Goal: Task Accomplishment & Management: Complete application form

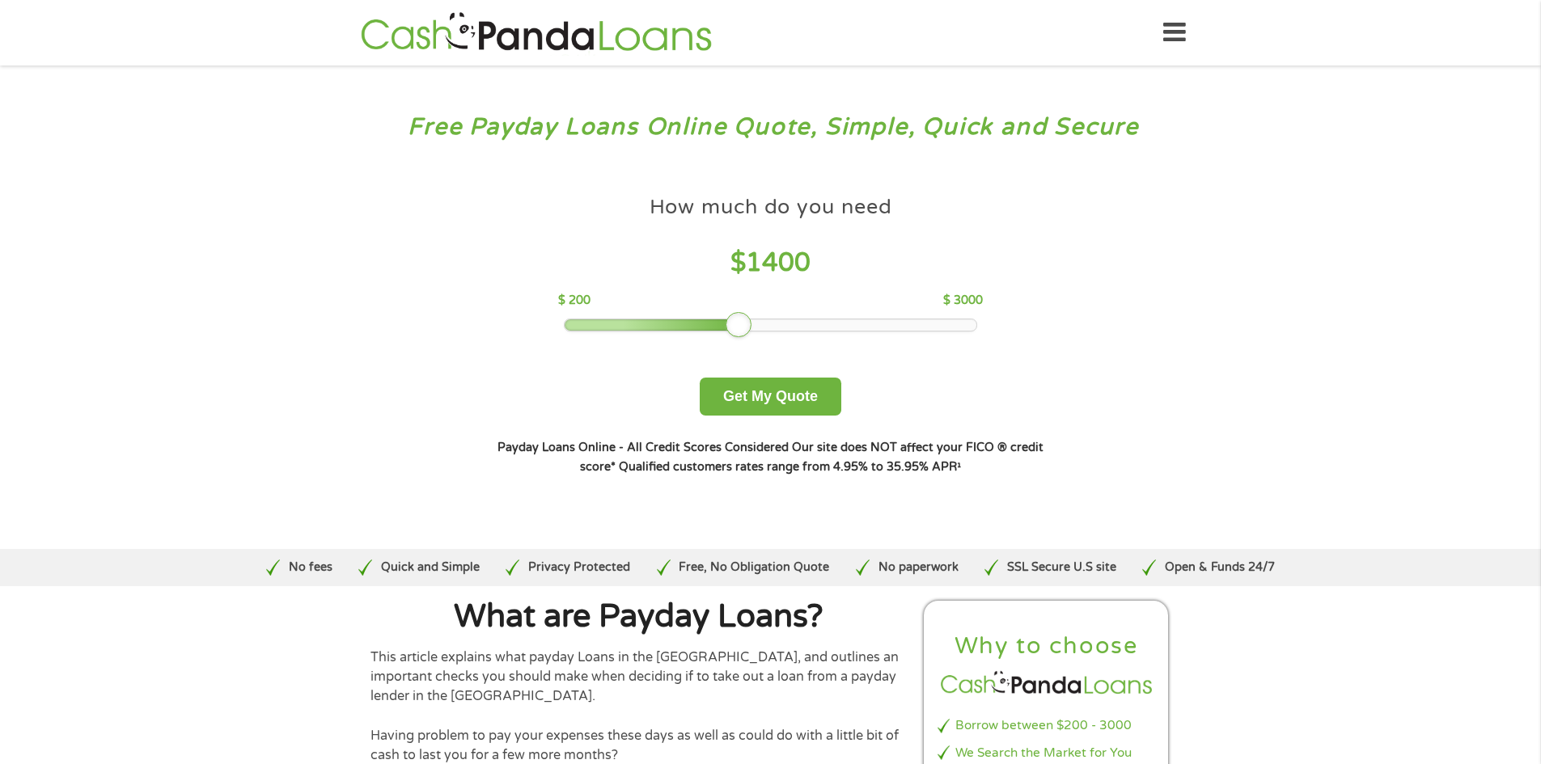
drag, startPoint x: 683, startPoint y: 324, endPoint x: 745, endPoint y: 318, distance: 62.6
click at [745, 320] on div at bounding box center [738, 325] width 26 height 26
drag, startPoint x: 740, startPoint y: 328, endPoint x: 756, endPoint y: 327, distance: 16.2
click at [756, 327] on div at bounding box center [753, 325] width 26 height 26
click at [774, 398] on button "Get My Quote" at bounding box center [771, 397] width 142 height 38
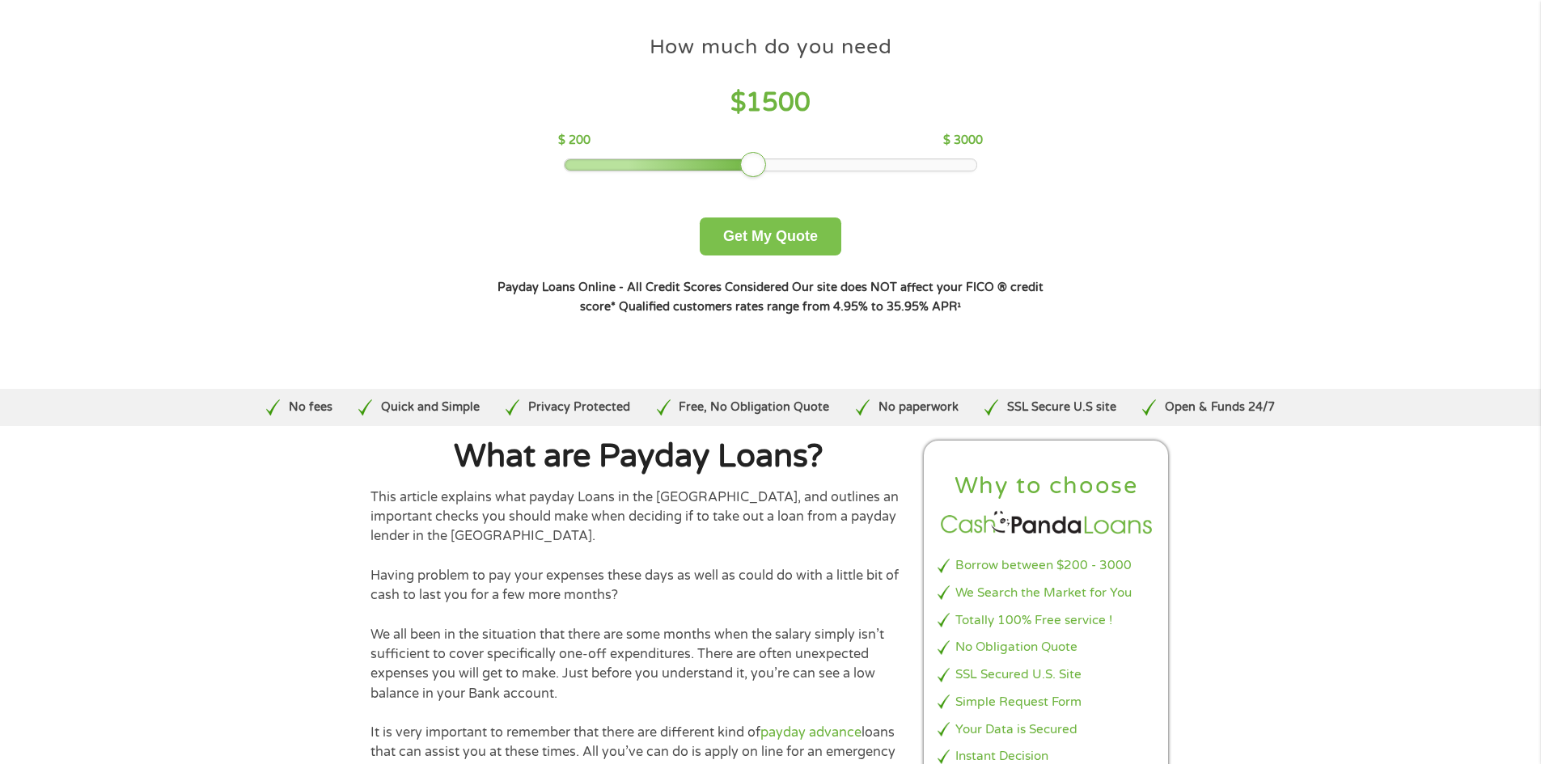
scroll to position [162, 0]
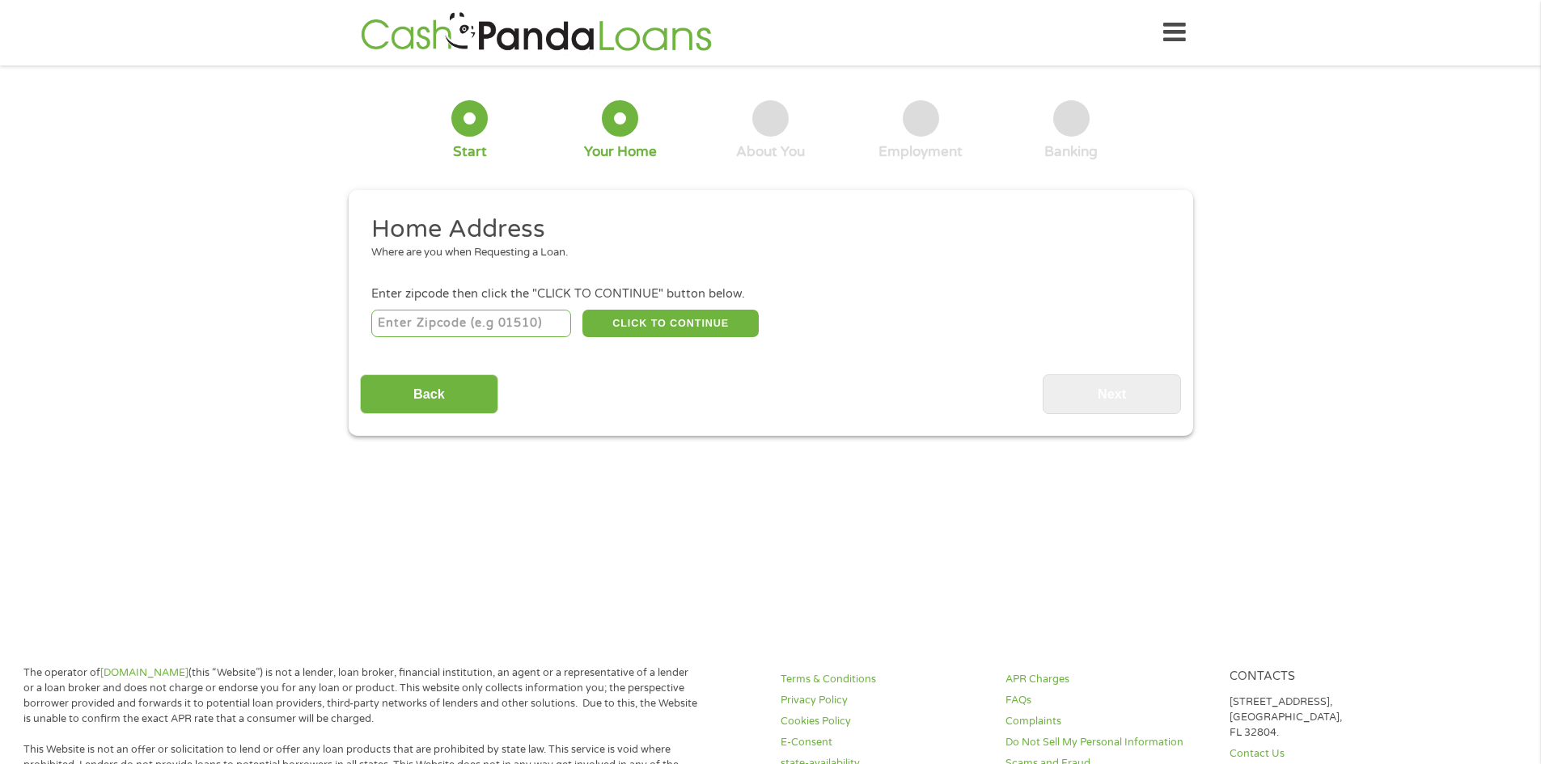
click at [474, 329] on input "number" at bounding box center [471, 323] width 200 height 27
type input "72118"
click at [645, 314] on button "CLICK TO CONTINUE" at bounding box center [670, 323] width 176 height 27
type input "72118"
type input "[GEOGRAPHIC_DATA]"
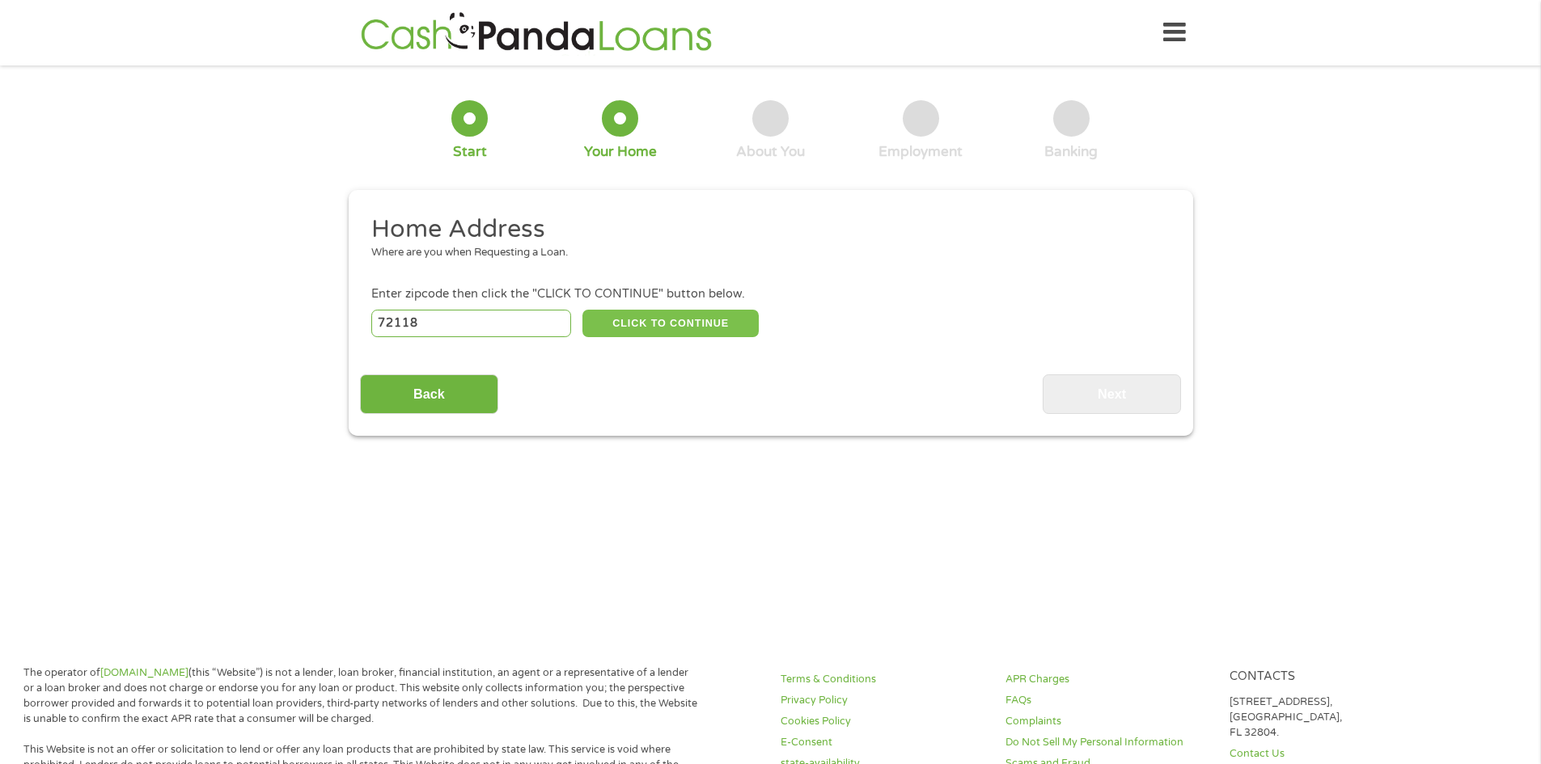
select select "[US_STATE]"
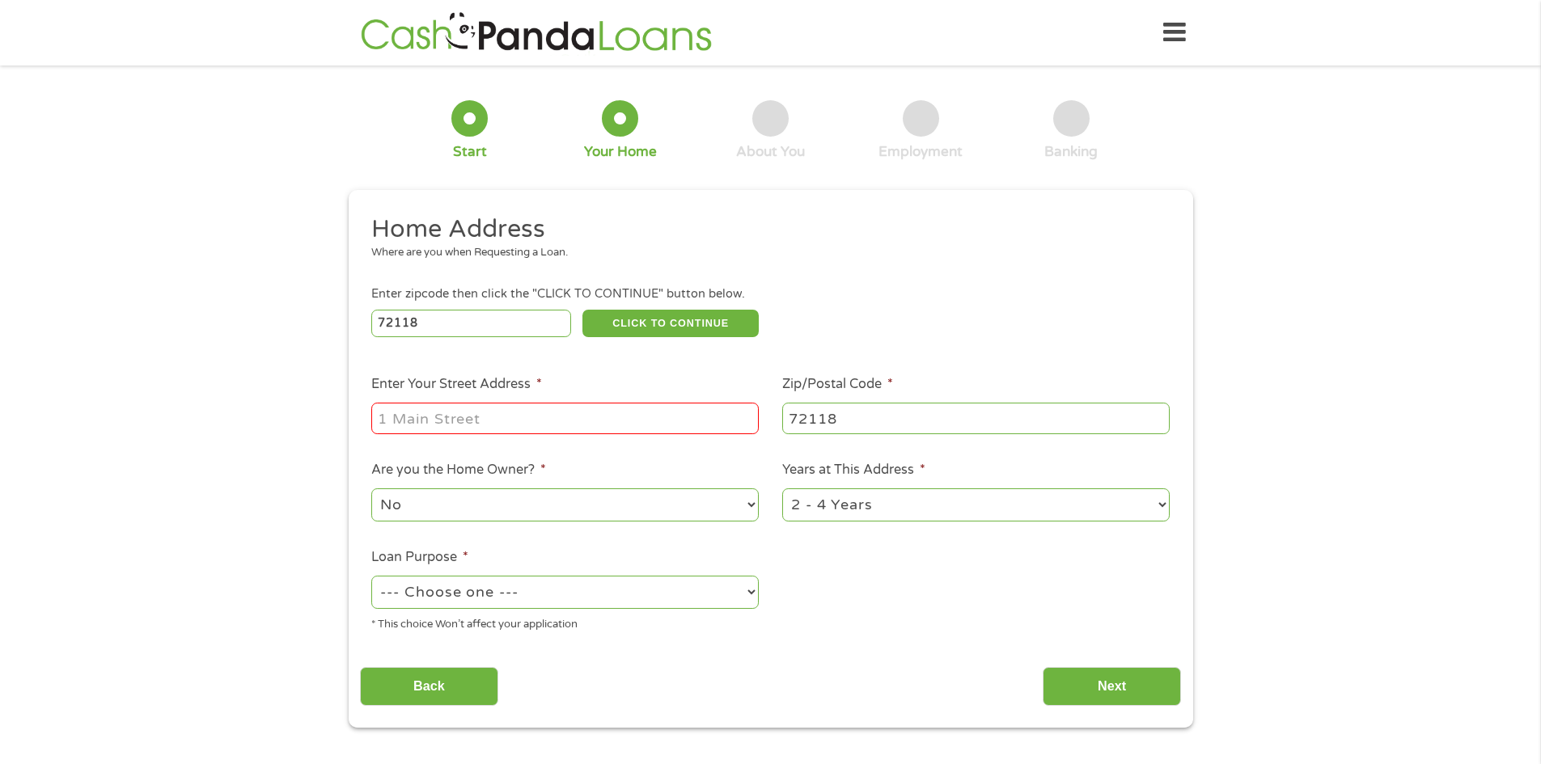
drag, startPoint x: 470, startPoint y: 415, endPoint x: 497, endPoint y: 401, distance: 30.7
click at [471, 415] on input "Enter Your Street Address *" at bounding box center [564, 418] width 387 height 31
type input "[STREET_ADDRESS]"
click at [1120, 668] on input "Next" at bounding box center [1111, 687] width 138 height 40
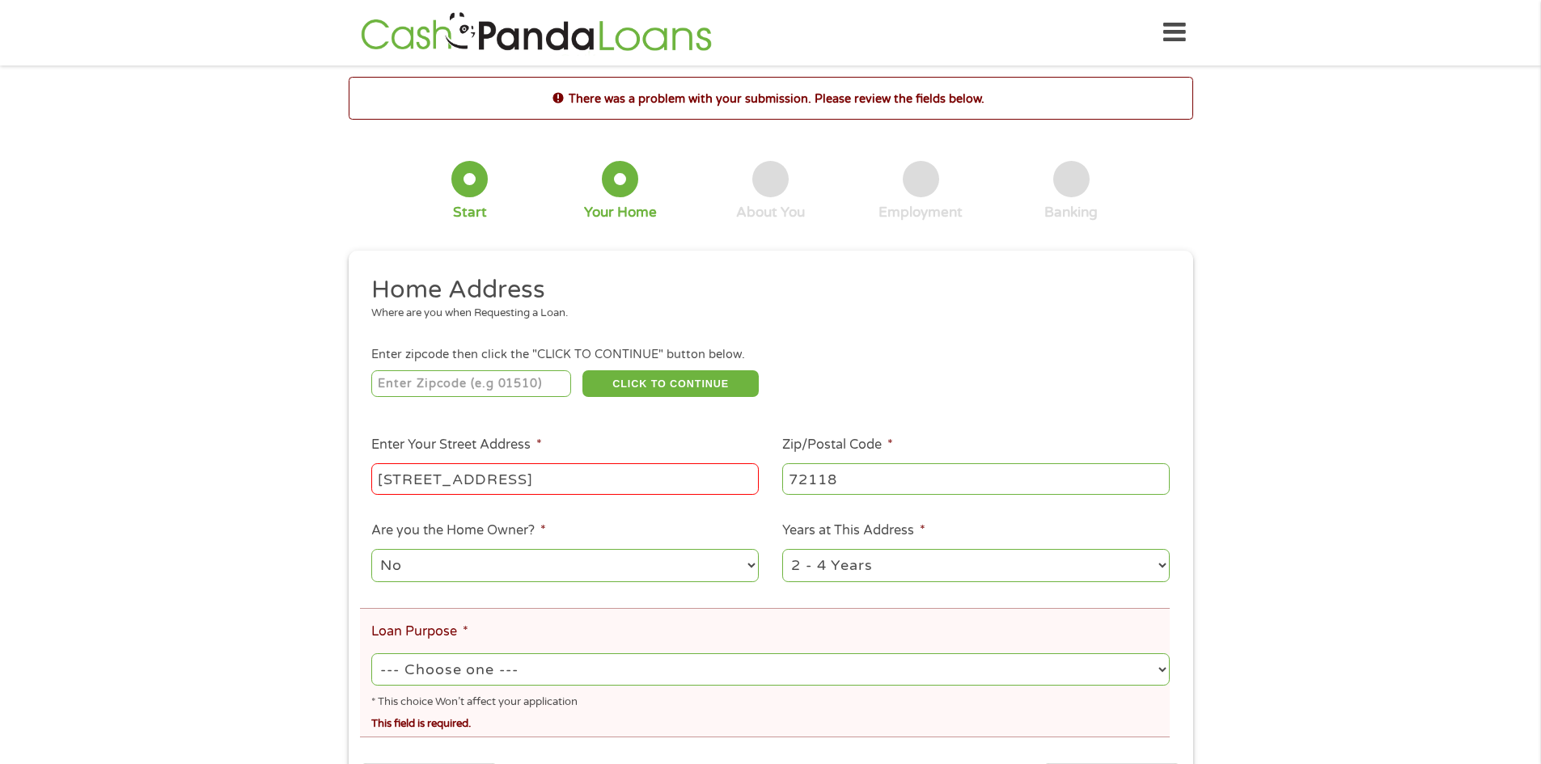
scroll to position [81, 0]
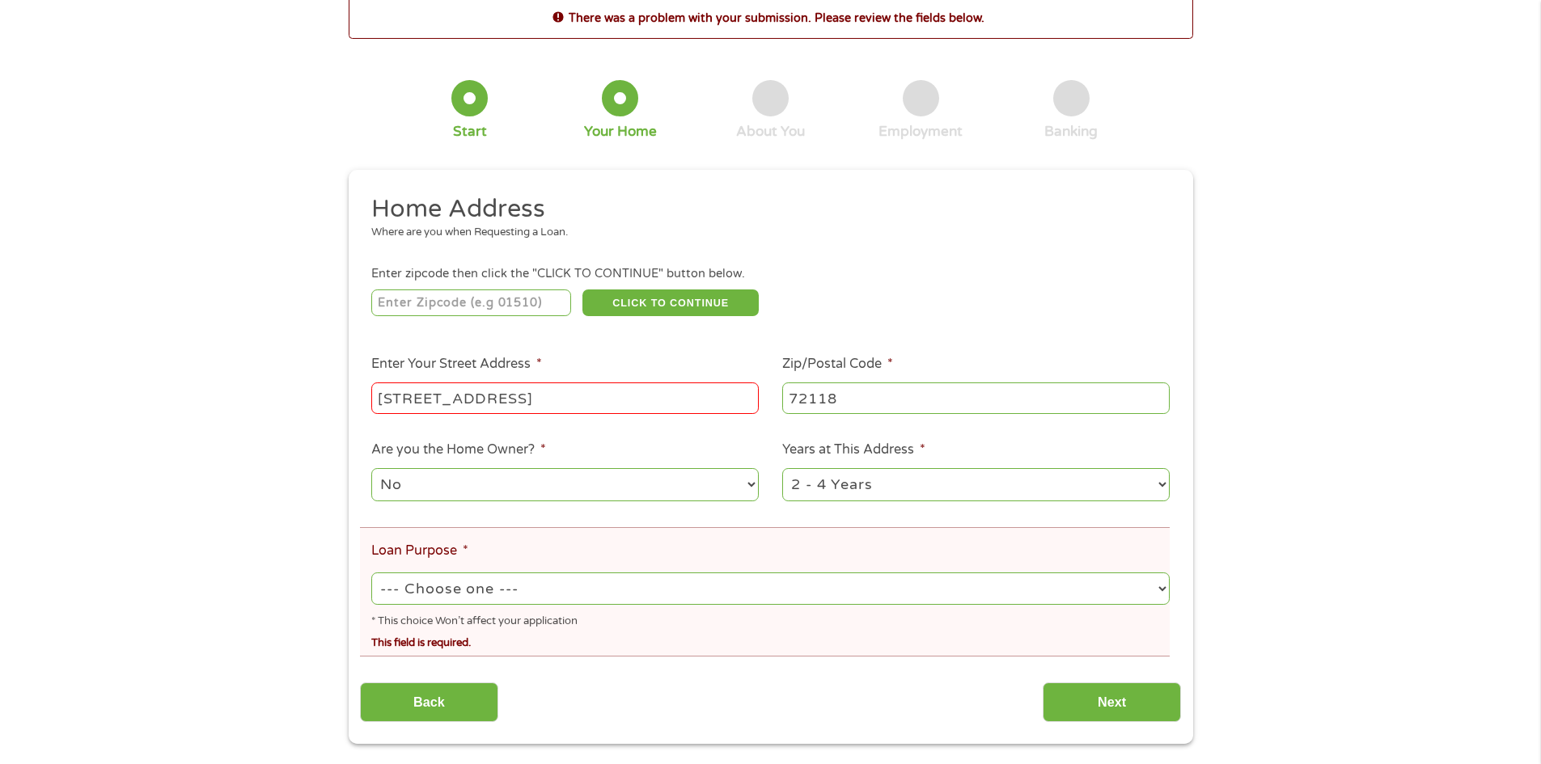
click at [547, 590] on select "--- Choose one --- Pay Bills Debt Consolidation Home Improvement Major Purchase…" at bounding box center [769, 589] width 797 height 33
click at [371, 573] on select "--- Choose one --- Pay Bills Debt Consolidation Home Improvement Major Purchase…" at bounding box center [769, 589] width 797 height 33
click at [520, 586] on select "--- Choose one --- Pay Bills Debt Consolidation Home Improvement Major Purchase…" at bounding box center [769, 589] width 797 height 33
select select "paybills"
click at [371, 573] on select "--- Choose one --- Pay Bills Debt Consolidation Home Improvement Major Purchase…" at bounding box center [769, 589] width 797 height 33
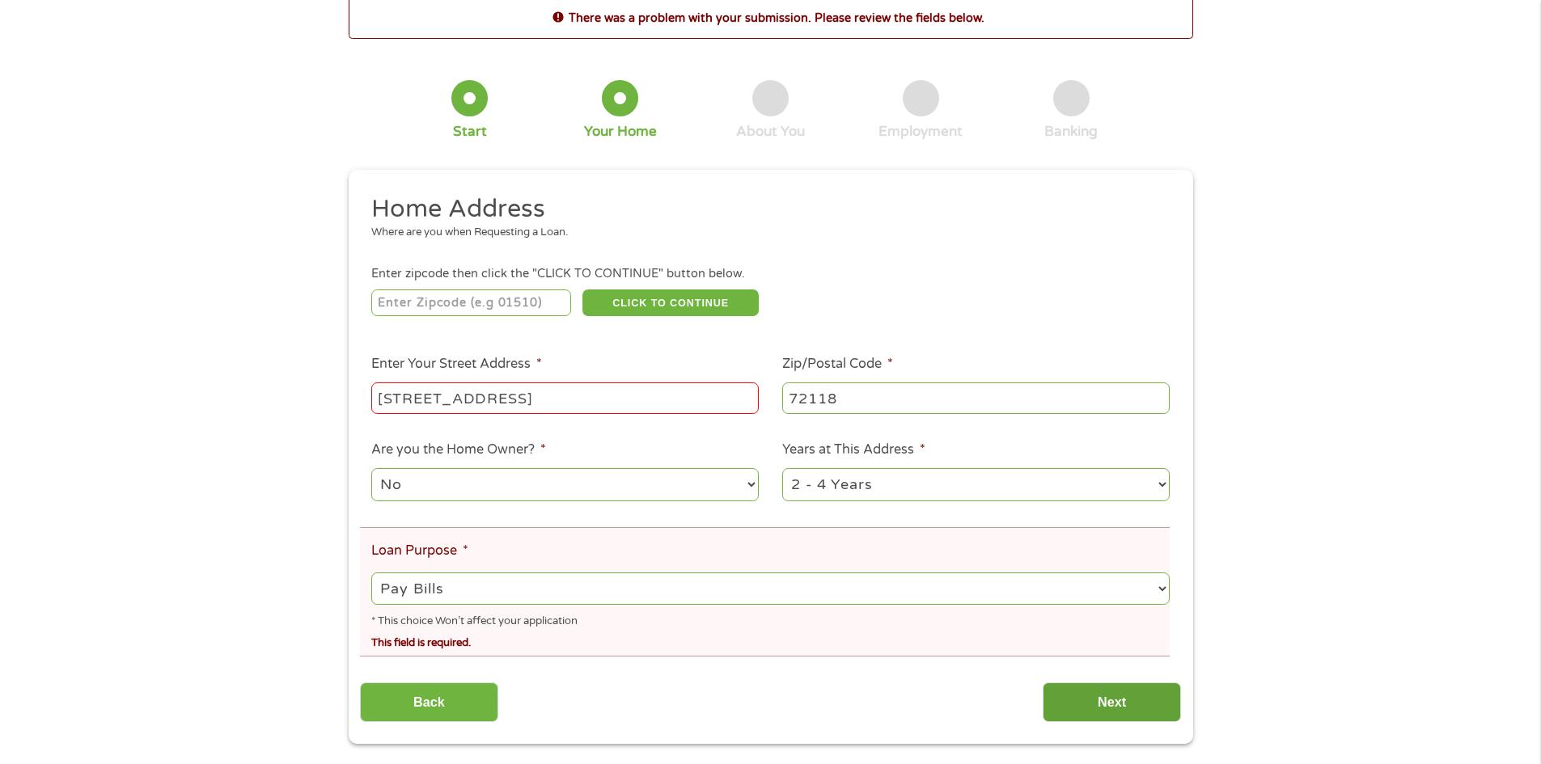
click at [1100, 701] on input "Next" at bounding box center [1111, 703] width 138 height 40
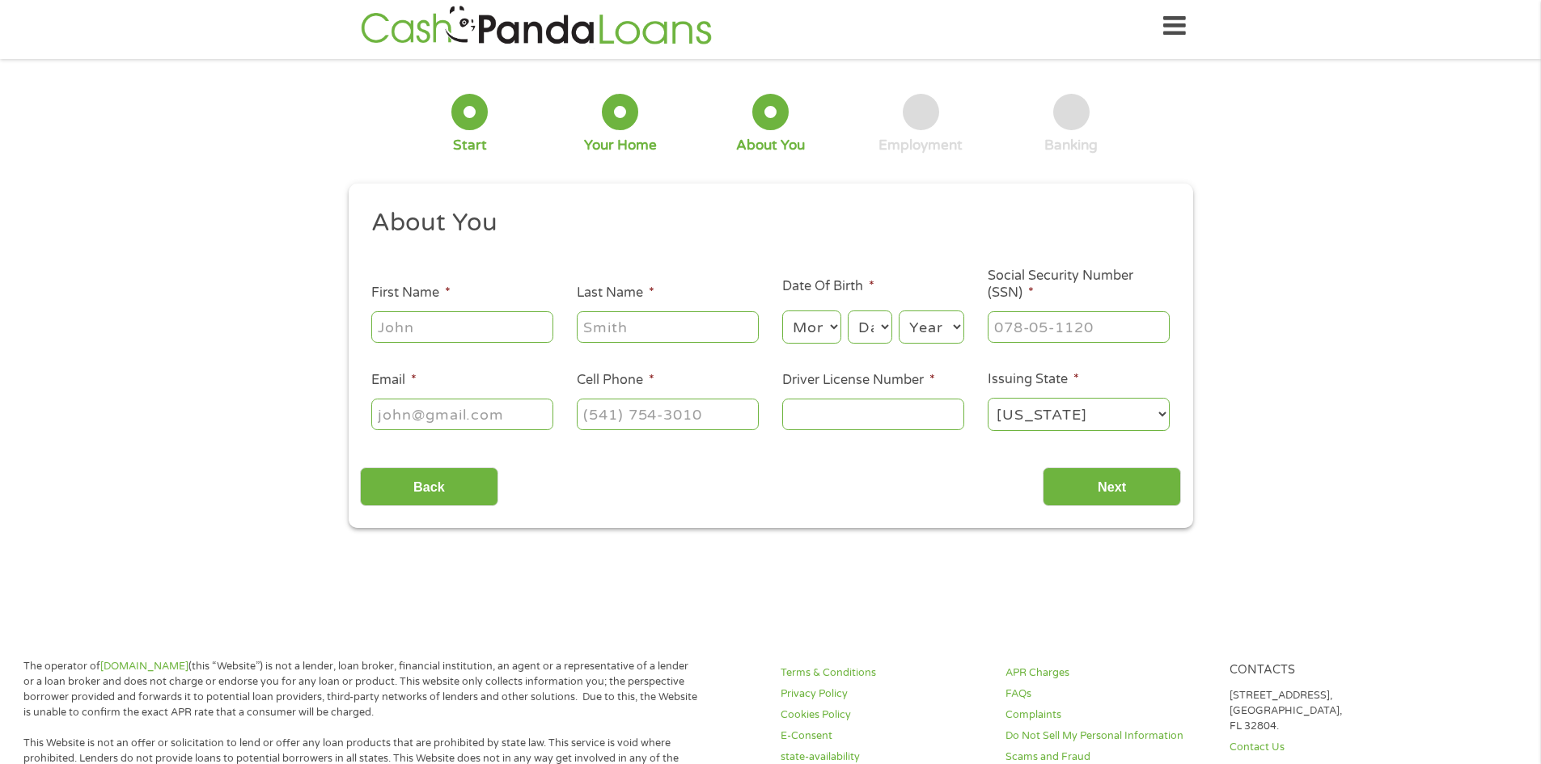
scroll to position [0, 0]
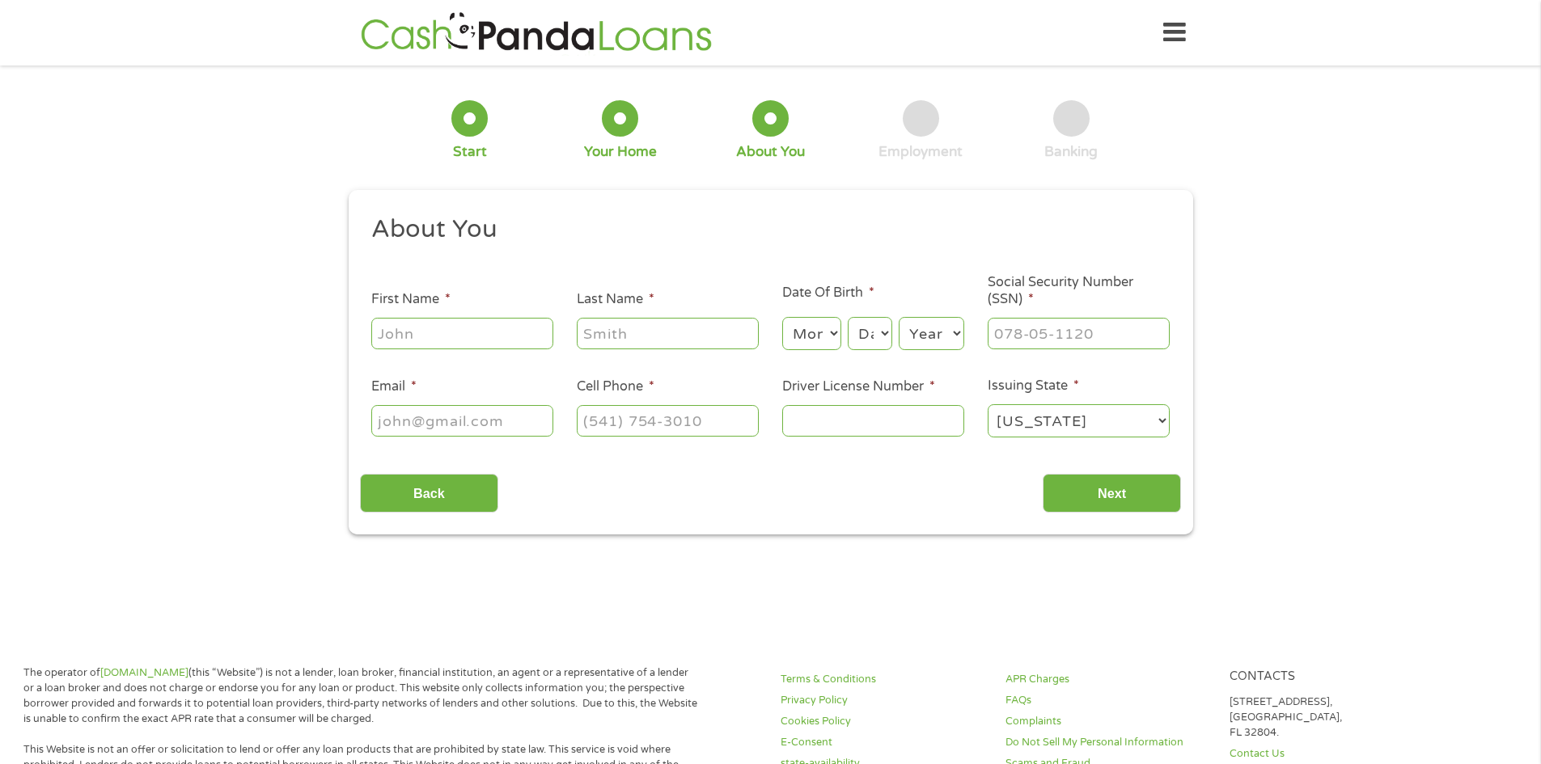
click at [480, 339] on input "First Name *" at bounding box center [462, 333] width 182 height 31
type input "[PERSON_NAME]"
click at [833, 330] on select "Month 1 2 3 4 5 6 7 8 9 10 11 12" at bounding box center [811, 333] width 59 height 33
select select "1"
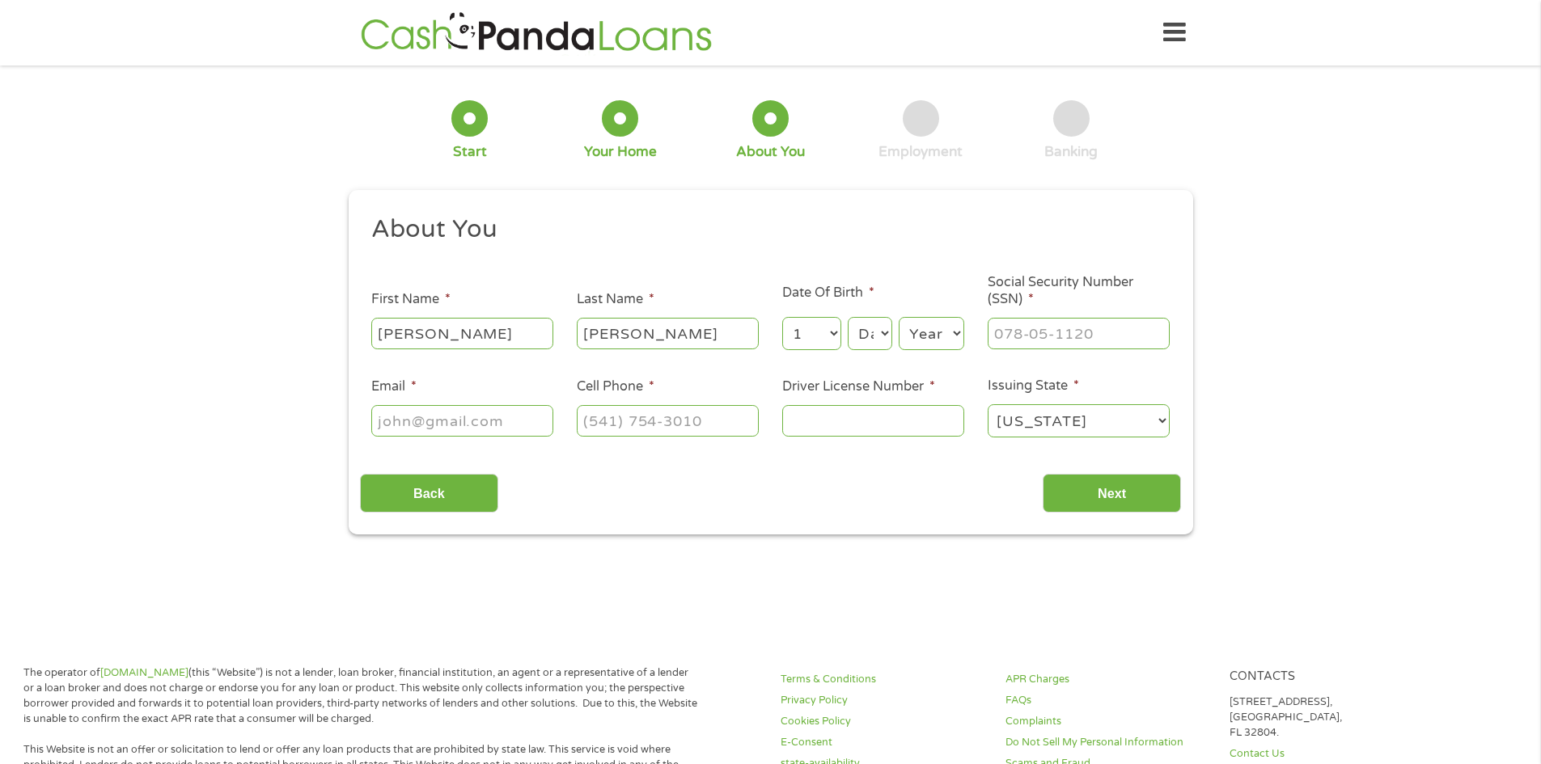
click at [782, 317] on select "Month 1 2 3 4 5 6 7 8 9 10 11 12" at bounding box center [811, 333] width 59 height 33
click at [815, 330] on select "Month 1 2 3 4 5 6 7 8 9 10 11 12" at bounding box center [811, 333] width 59 height 33
click at [892, 331] on div "Month Month 1 2 3 4 5 6 7 8 9 10 11 12 Day Day 1 2 3 4 5 6 7 8 9 10 11 12 13 14…" at bounding box center [873, 331] width 182 height 44
click at [885, 332] on select "Day 1 2 3 4 5 6 7 8 9 10 11 12 13 14 15 16 17 18 19 20 21 22 23 24 25 26 27 28 …" at bounding box center [870, 333] width 44 height 33
select select "31"
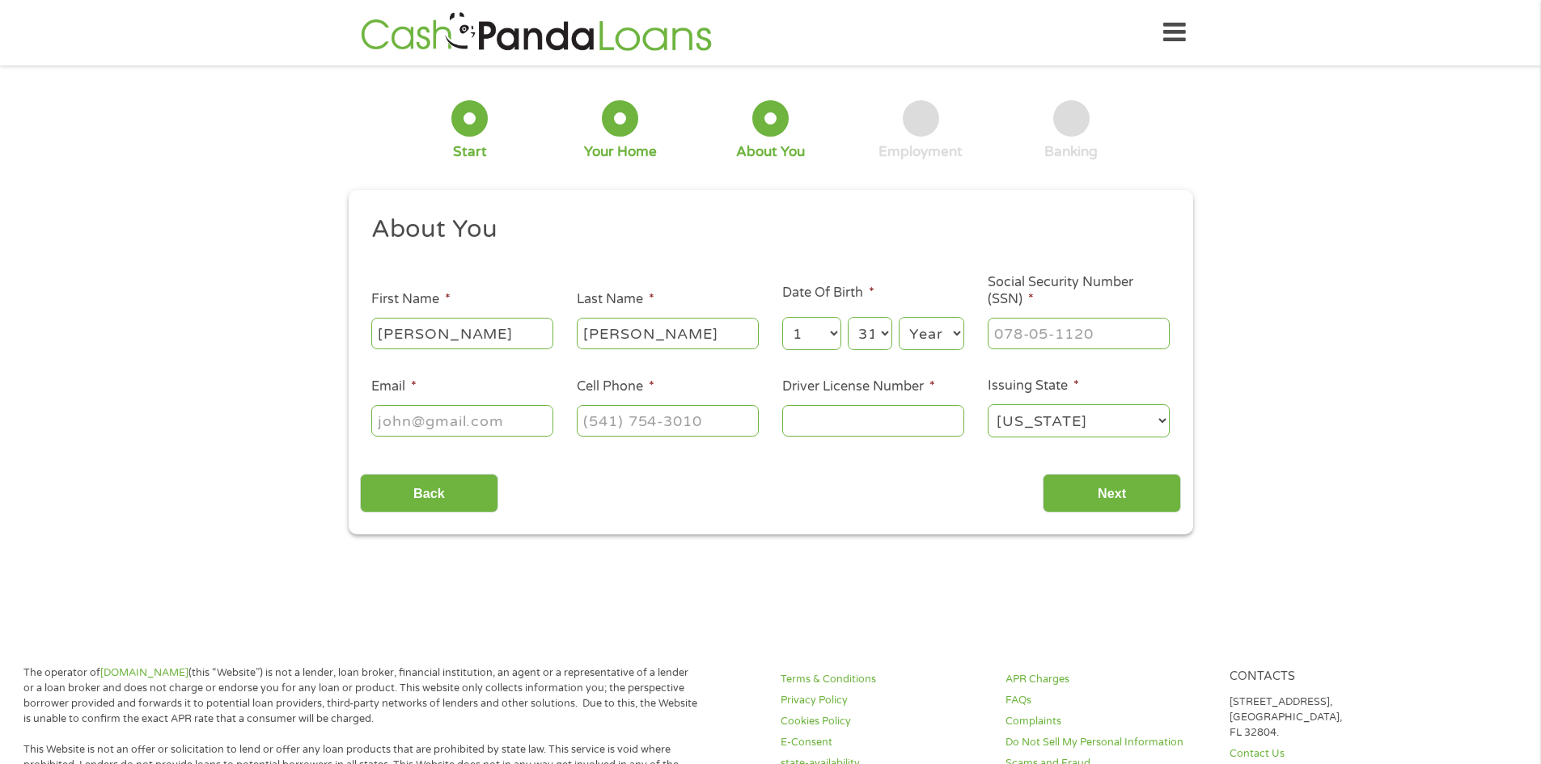
click at [848, 317] on select "Day 1 2 3 4 5 6 7 8 9 10 11 12 13 14 15 16 17 18 19 20 21 22 23 24 25 26 27 28 …" at bounding box center [870, 333] width 44 height 33
click at [925, 330] on select "Year [DATE] 2006 2005 2004 2003 2002 2001 2000 1999 1998 1997 1996 1995 1994 19…" at bounding box center [932, 333] width 66 height 33
select select "1964"
click at [899, 317] on select "Year [DATE] 2006 2005 2004 2003 2002 2001 2000 1999 1998 1997 1996 1995 1994 19…" at bounding box center [932, 333] width 66 height 33
click at [408, 425] on input "Email *" at bounding box center [462, 420] width 182 height 31
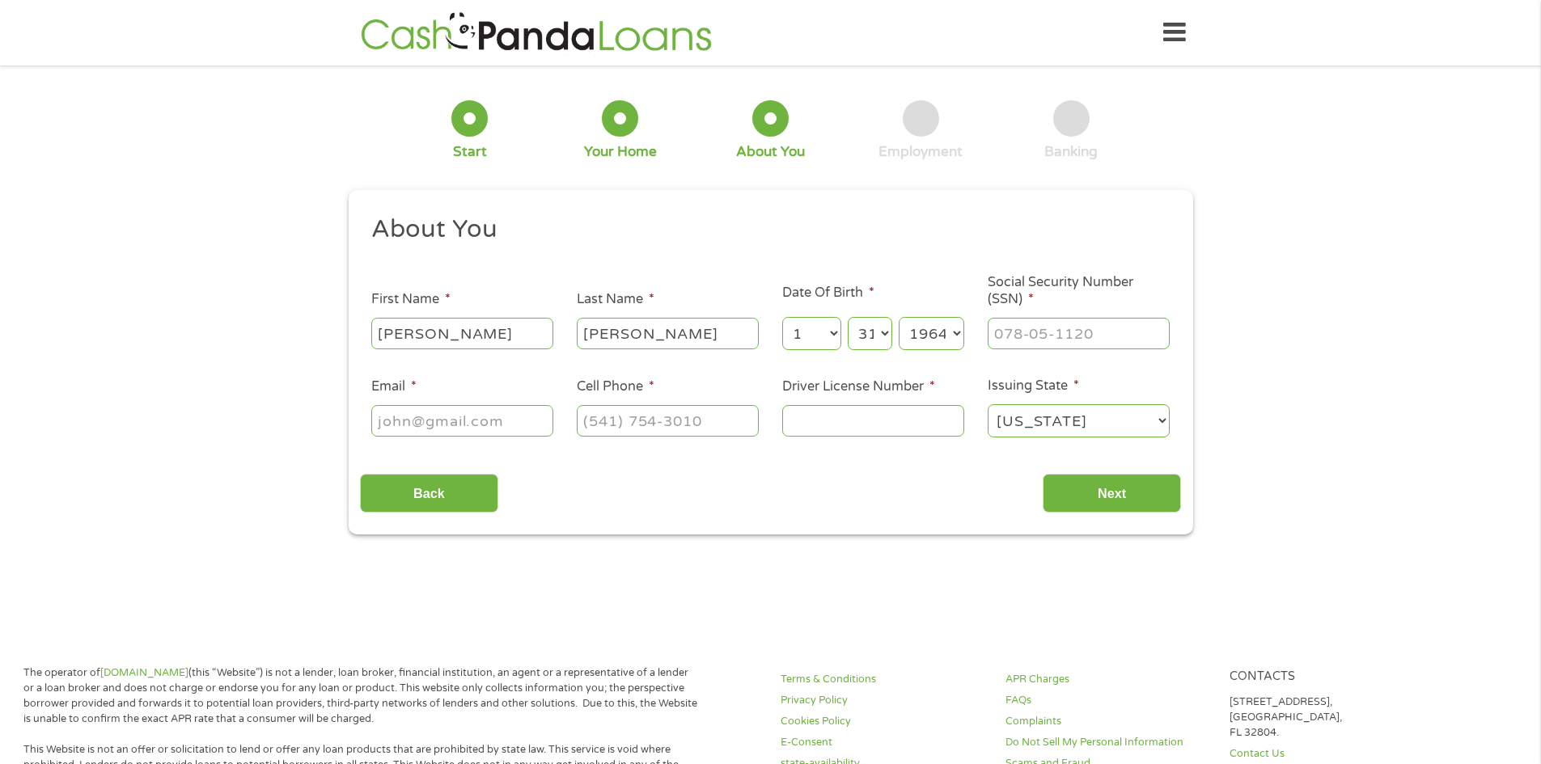
click at [488, 421] on input "Email *" at bounding box center [462, 420] width 182 height 31
drag, startPoint x: 1038, startPoint y: 328, endPoint x: 1058, endPoint y: 319, distance: 21.0
click at [1049, 328] on input "___-__-____" at bounding box center [1078, 333] width 182 height 31
drag, startPoint x: 1102, startPoint y: 342, endPoint x: 916, endPoint y: 340, distance: 186.8
click at [926, 340] on ul "About You This field is hidden when viewing the form Title * --- Choose one ---…" at bounding box center [770, 333] width 821 height 239
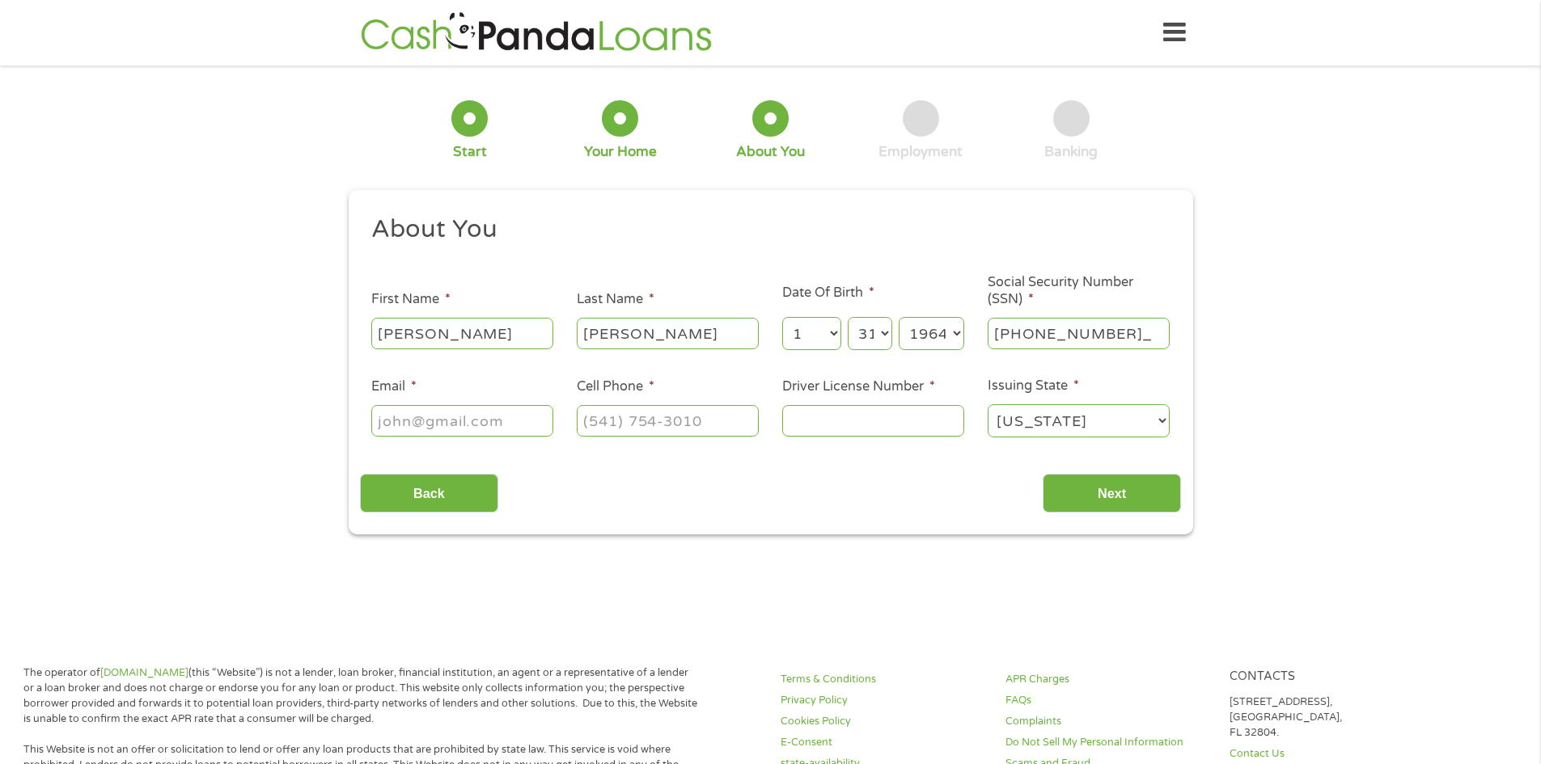
type input "437-31-6075"
click at [431, 425] on input "Email *" at bounding box center [462, 420] width 182 height 31
type input "[EMAIL_ADDRESS][DOMAIN_NAME]"
click at [614, 427] on input "(___) ___-____" at bounding box center [668, 420] width 182 height 31
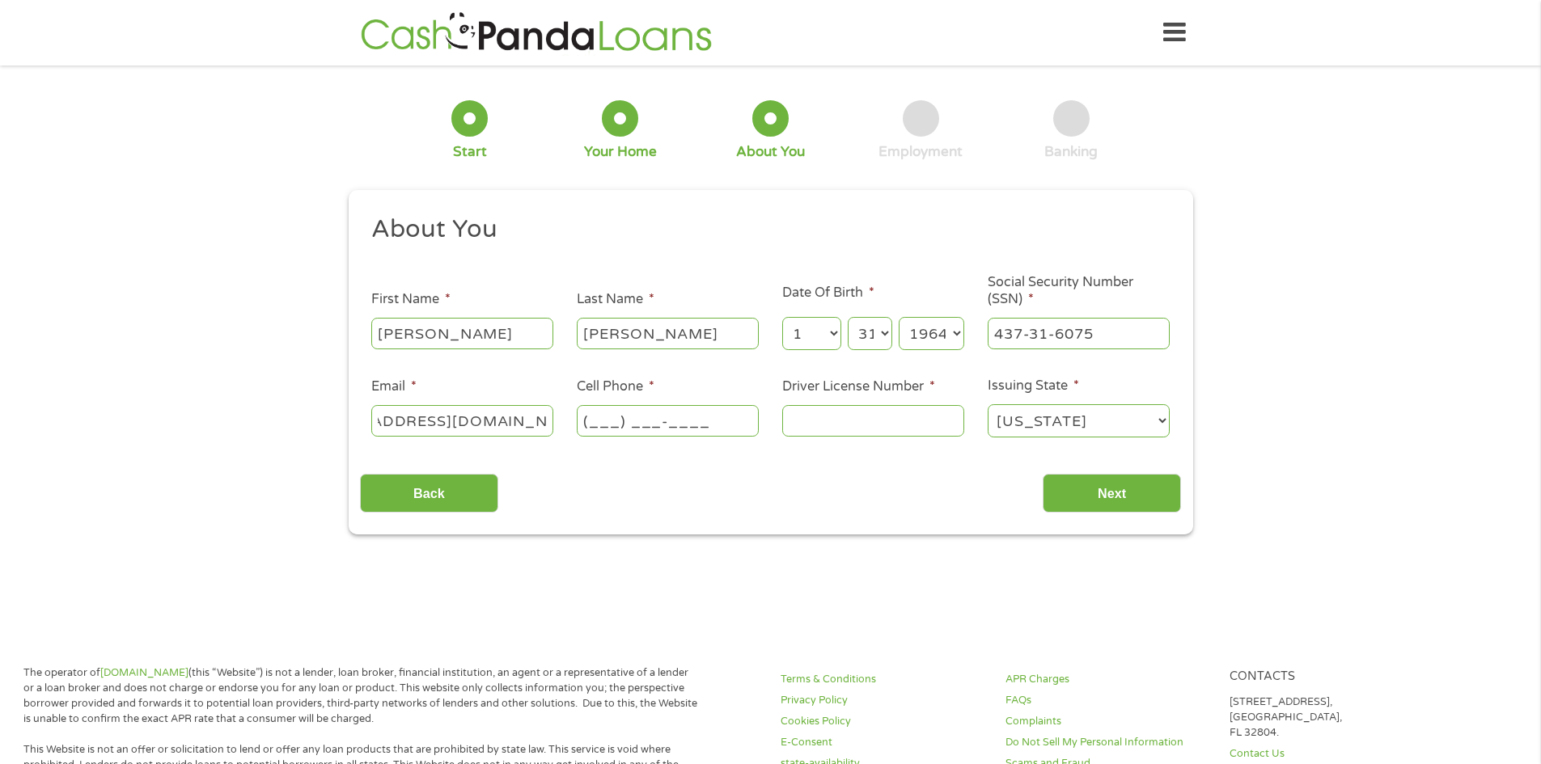
scroll to position [0, 0]
type input "[PHONE_NUMBER]"
click at [856, 421] on input "Driver License Number *" at bounding box center [873, 420] width 182 height 31
drag, startPoint x: 886, startPoint y: 420, endPoint x: 877, endPoint y: 410, distance: 12.6
click at [890, 420] on input "Driver License Number *" at bounding box center [873, 420] width 182 height 31
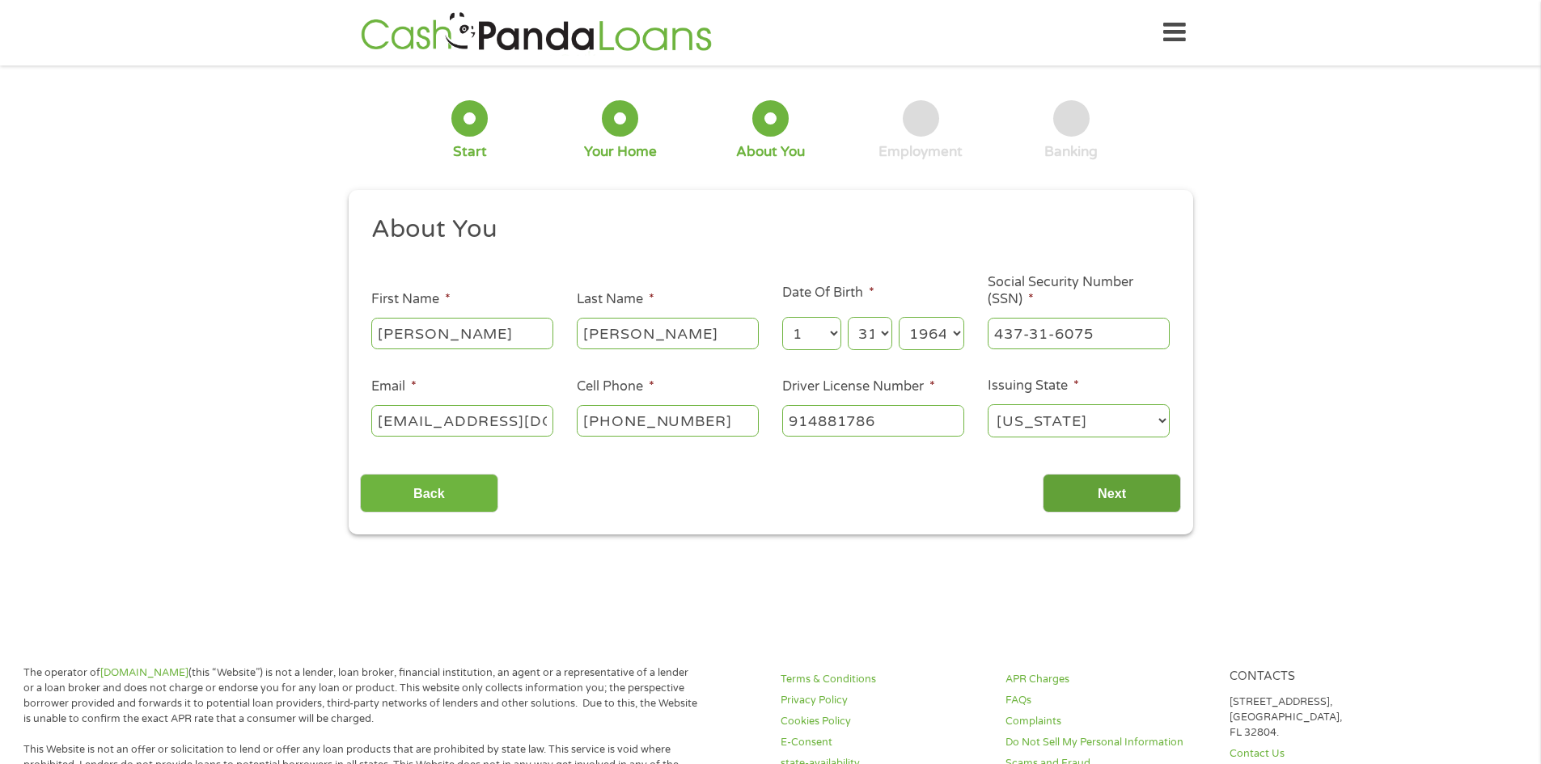
type input "914881786"
click at [1123, 500] on input "Next" at bounding box center [1111, 494] width 138 height 40
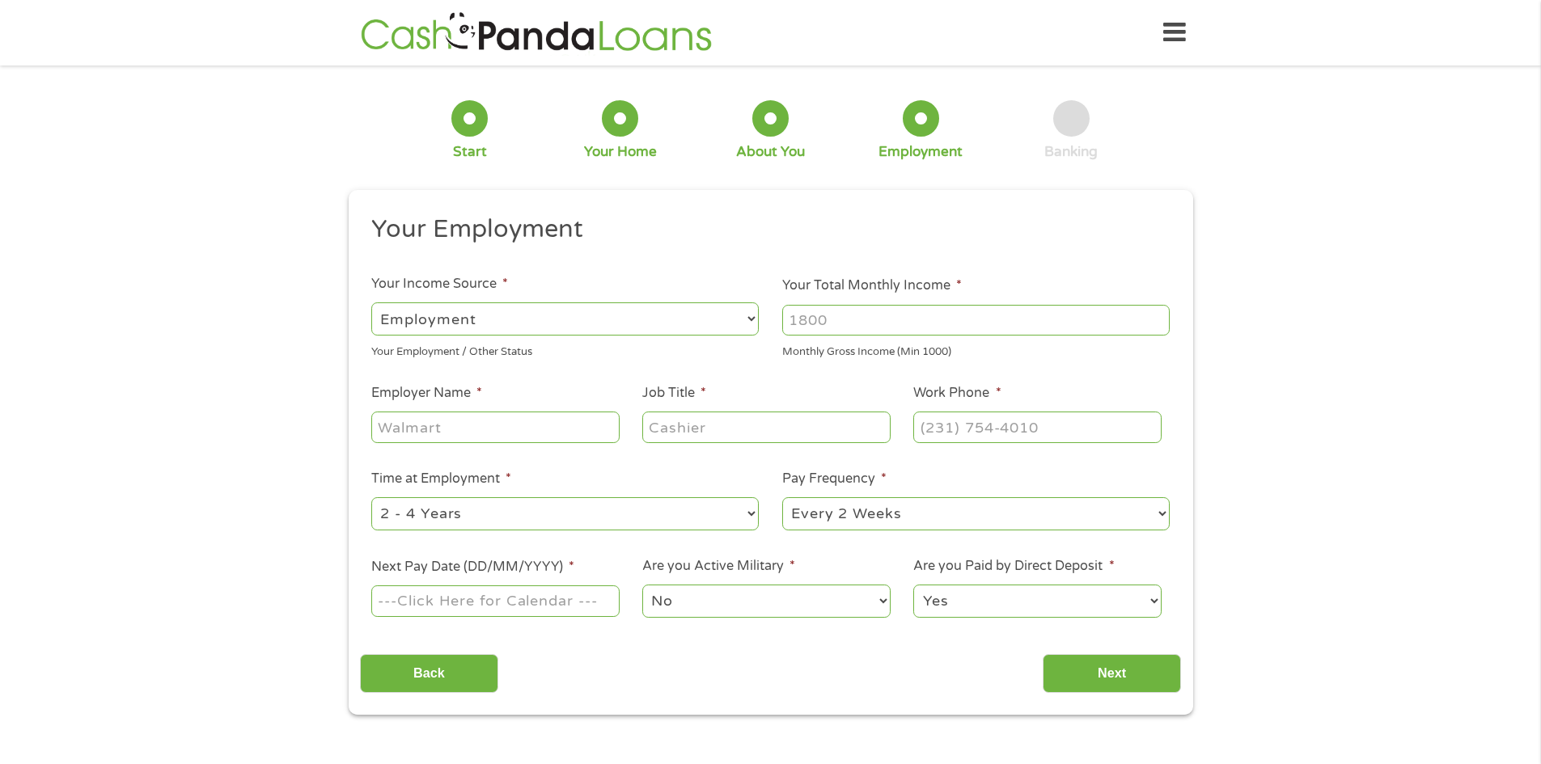
click at [506, 311] on select "--- Choose one --- Employment [DEMOGRAPHIC_DATA] Benefits" at bounding box center [564, 318] width 387 height 33
click at [371, 302] on select "--- Choose one --- Employment [DEMOGRAPHIC_DATA] Benefits" at bounding box center [564, 318] width 387 height 33
click at [850, 321] on input "Your Total Monthly Income *" at bounding box center [975, 320] width 387 height 31
type input "3726.67"
click at [452, 426] on input "Employer Name *" at bounding box center [494, 427] width 247 height 31
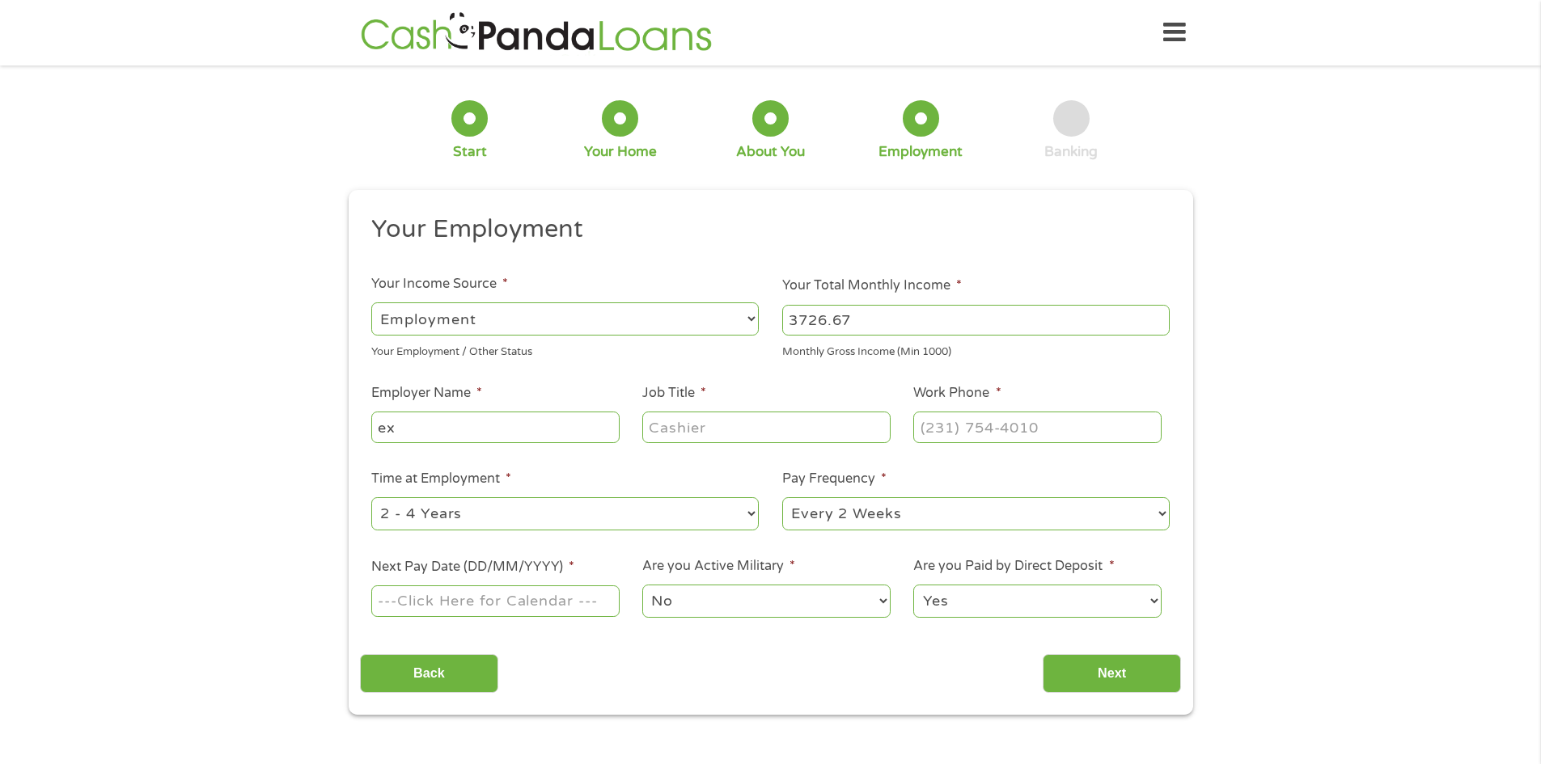
type input "e"
type input "EXECUTIVE SURGERY CENTER"
click at [716, 424] on input "Job Title *" at bounding box center [765, 427] width 247 height 31
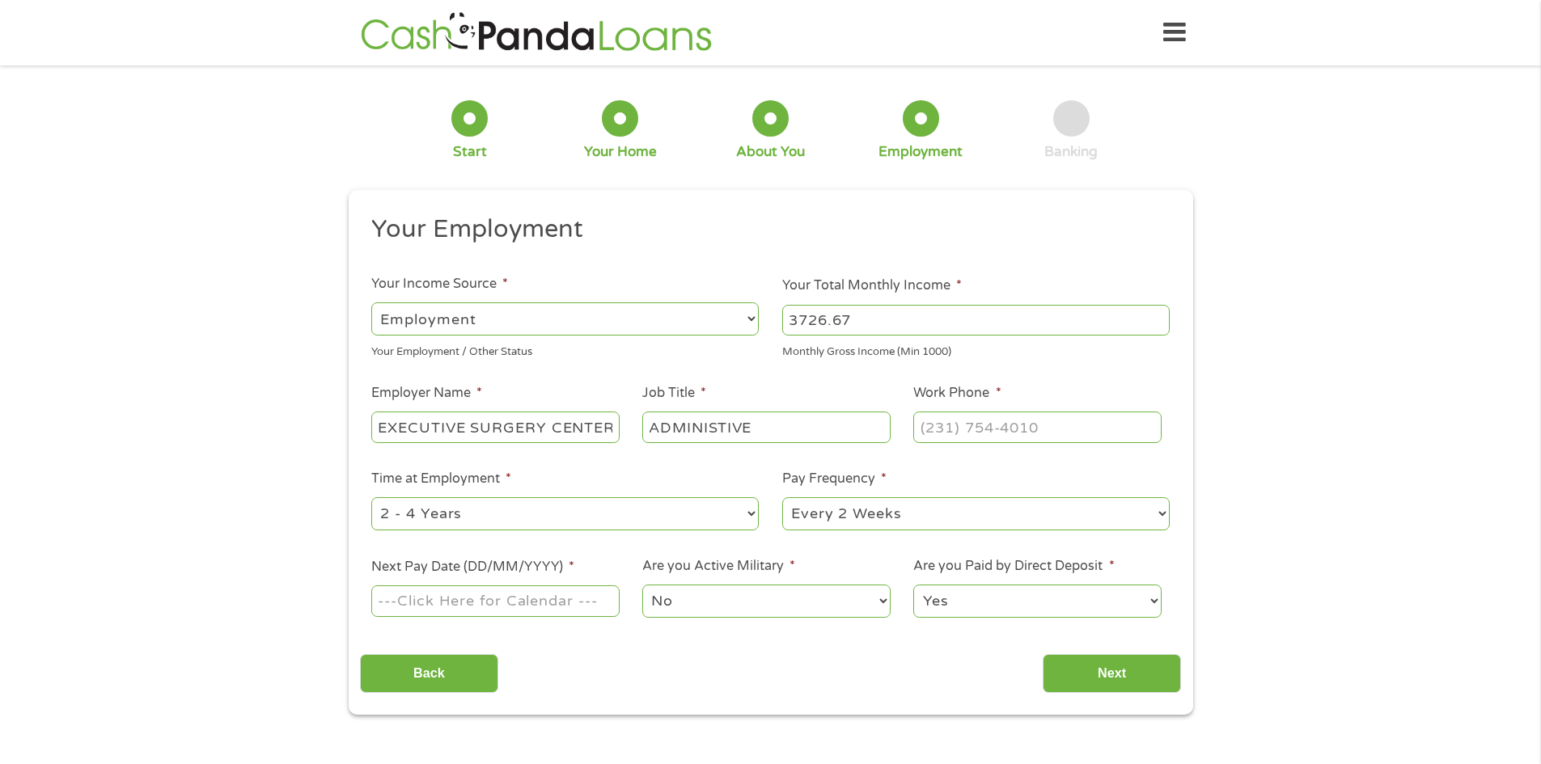
click at [783, 430] on input "ADMINISTIVE" at bounding box center [765, 427] width 247 height 31
type input "ADMINISTRATIVE ASSISTANT"
click at [951, 429] on input "(___) ___-____" at bounding box center [1036, 427] width 247 height 31
type input "[PHONE_NUMBER]"
click at [693, 514] on select "--- Choose one --- 1 Year or less 1 - 2 Years 2 - 4 Years Over 4 Years" at bounding box center [564, 513] width 387 height 33
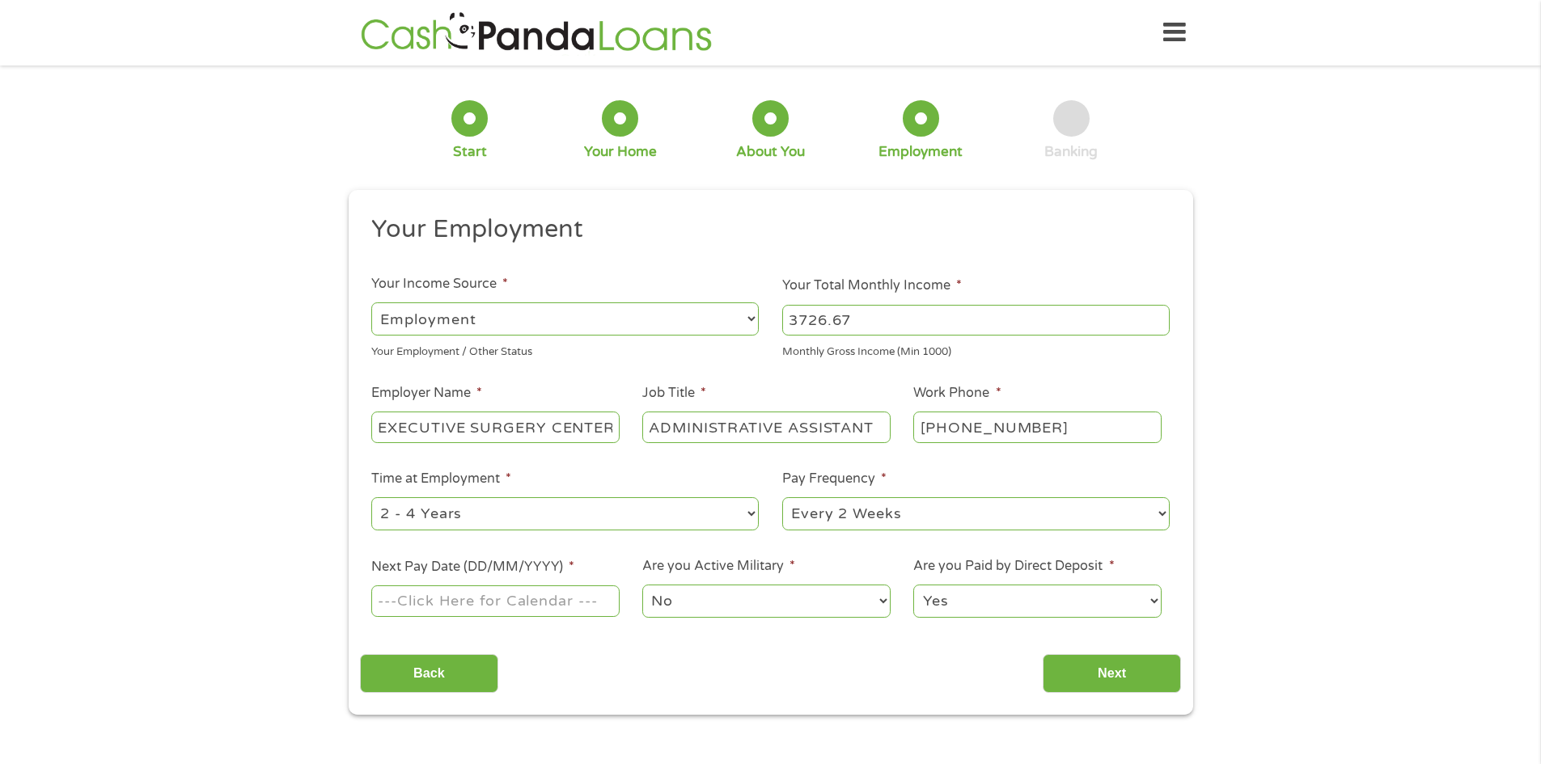
select select "60months"
click at [371, 497] on select "--- Choose one --- 1 Year or less 1 - 2 Years 2 - 4 Years Over 4 Years" at bounding box center [564, 513] width 387 height 33
click at [958, 511] on select "--- Choose one --- Every 2 Weeks Every Week Monthly Semi-Monthly" at bounding box center [975, 513] width 387 height 33
click at [782, 497] on select "--- Choose one --- Every 2 Weeks Every Week Monthly Semi-Monthly" at bounding box center [975, 513] width 387 height 33
click at [494, 602] on input "Next Pay Date (DD/MM/YYYY) *" at bounding box center [494, 601] width 247 height 31
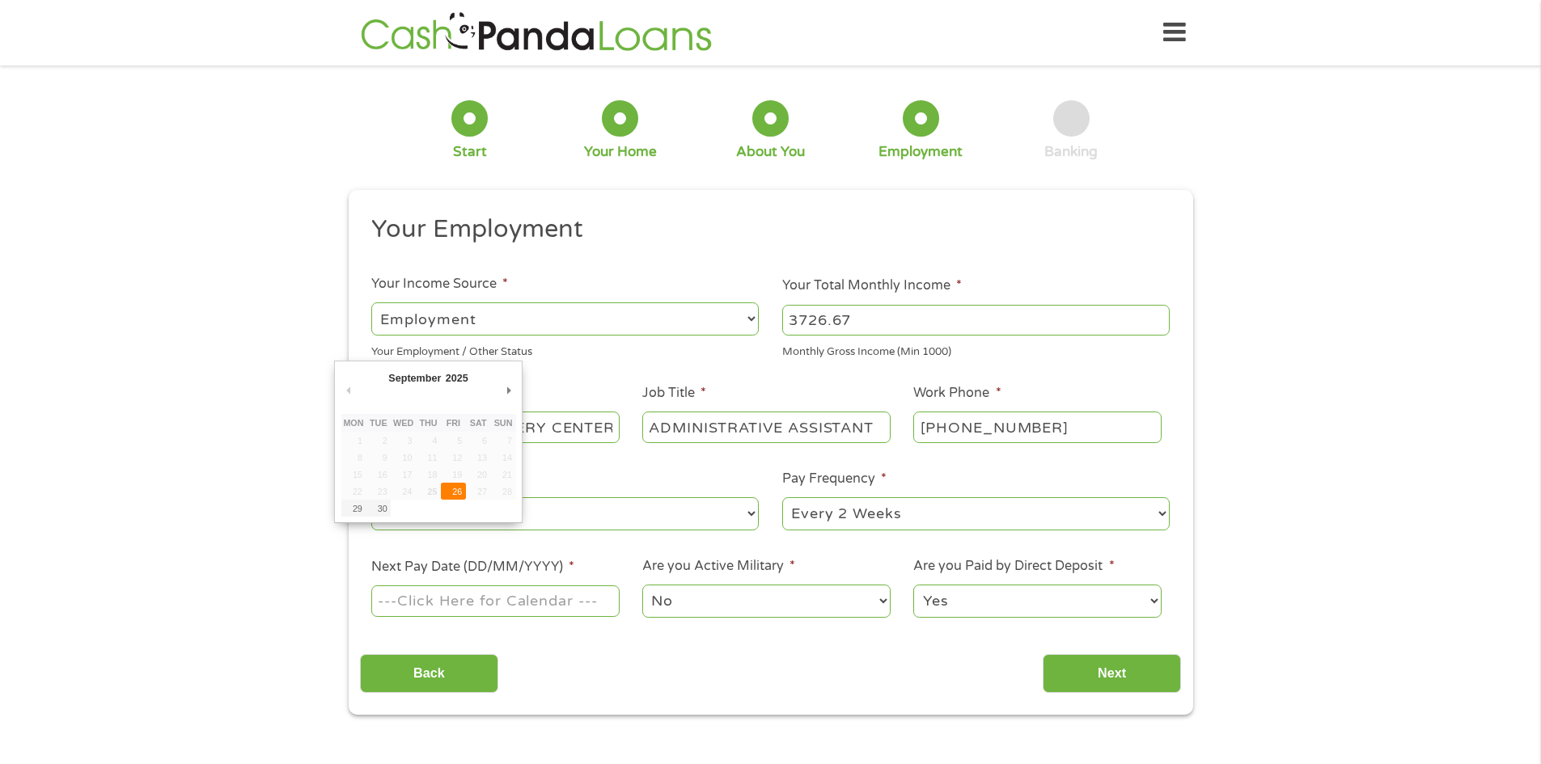
type input "[DATE]"
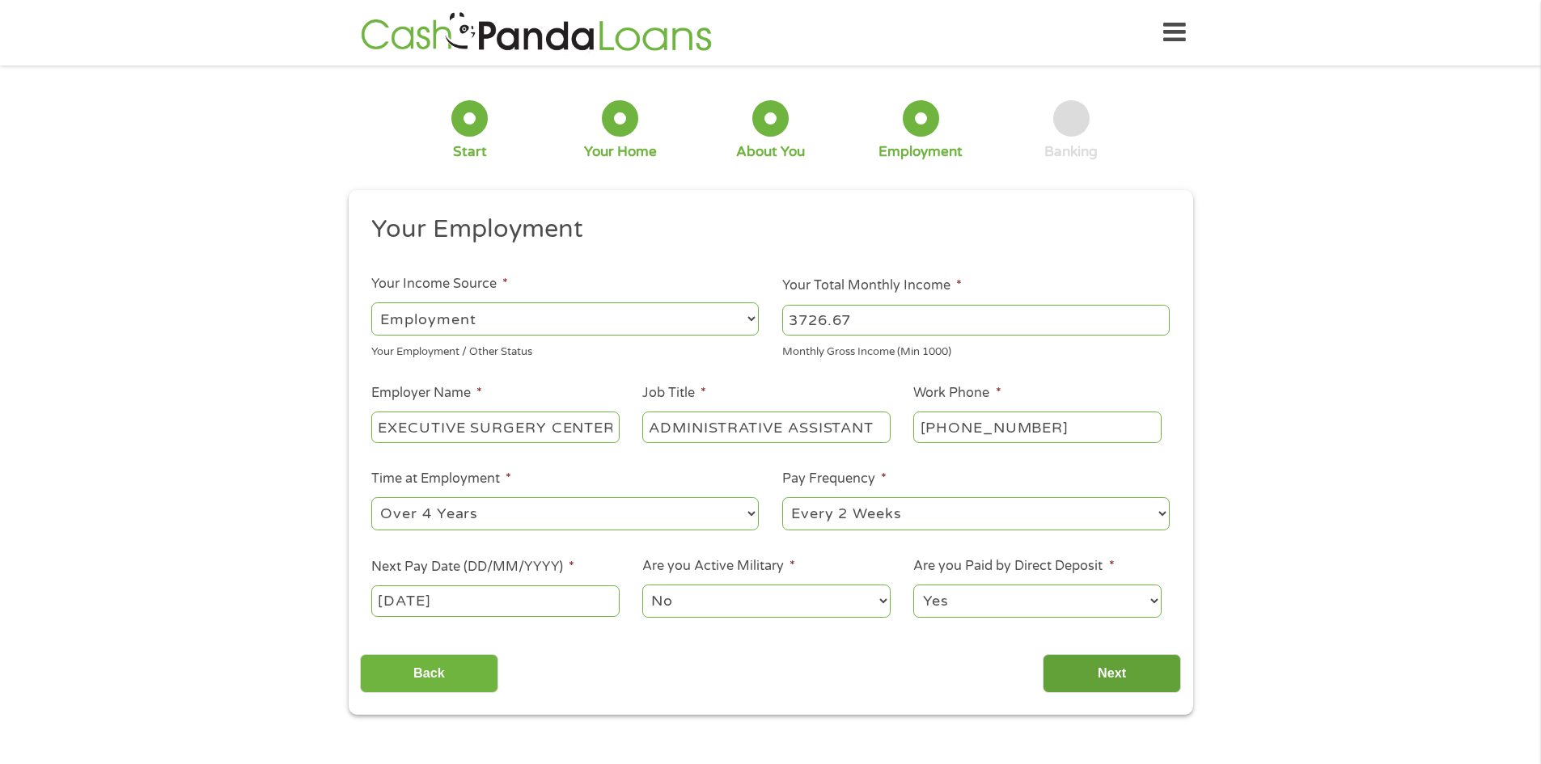
click at [1110, 677] on input "Next" at bounding box center [1111, 674] width 138 height 40
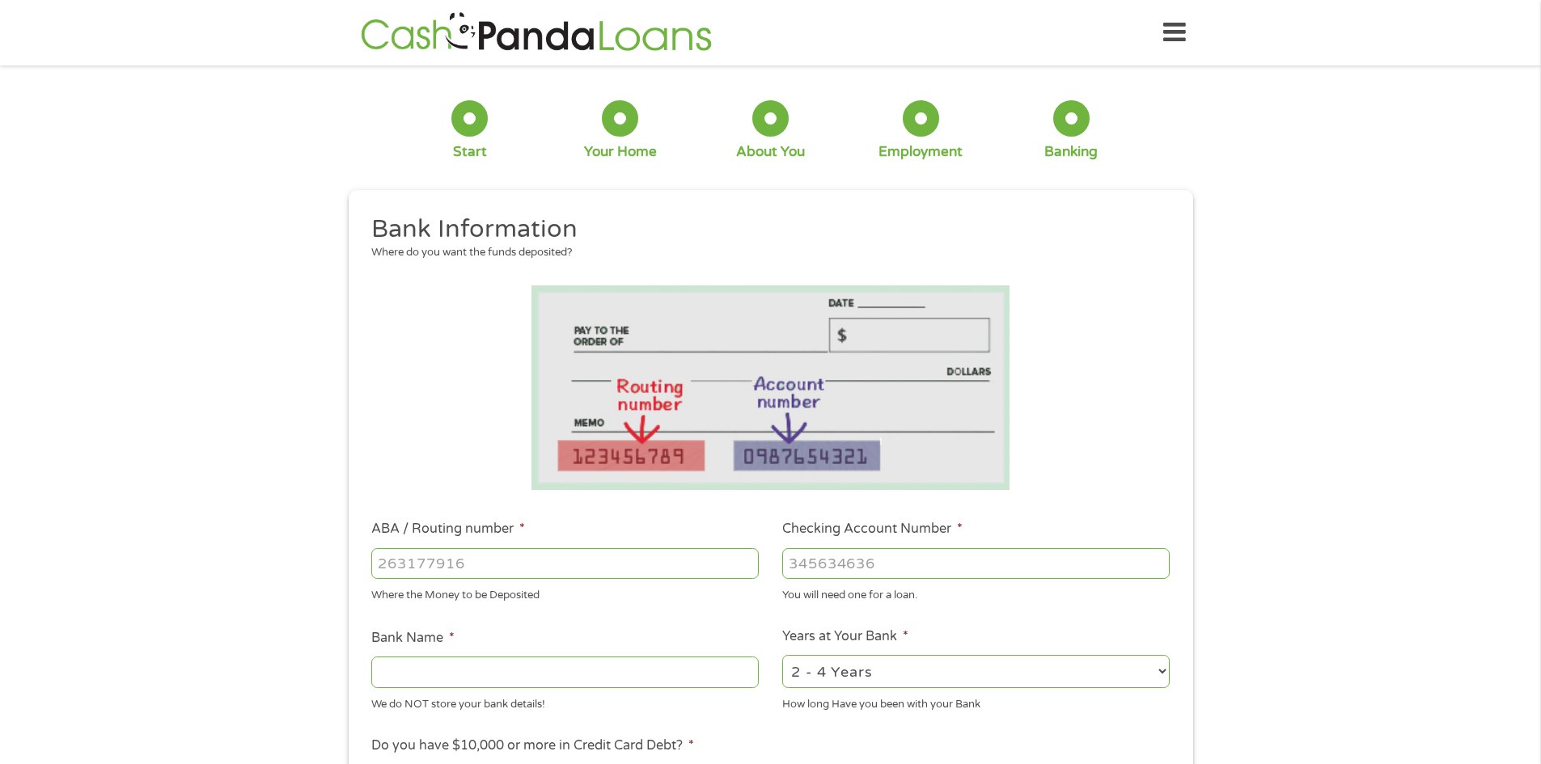
click at [566, 569] on input "ABA / Routing number *" at bounding box center [564, 563] width 387 height 31
drag, startPoint x: 414, startPoint y: 573, endPoint x: 429, endPoint y: 565, distance: 17.4
click at [429, 565] on input "ABA / Routing number *" at bounding box center [564, 563] width 387 height 31
drag, startPoint x: 445, startPoint y: 560, endPoint x: 461, endPoint y: 560, distance: 16.2
click at [445, 560] on input "ABA / Routing number *" at bounding box center [564, 563] width 387 height 31
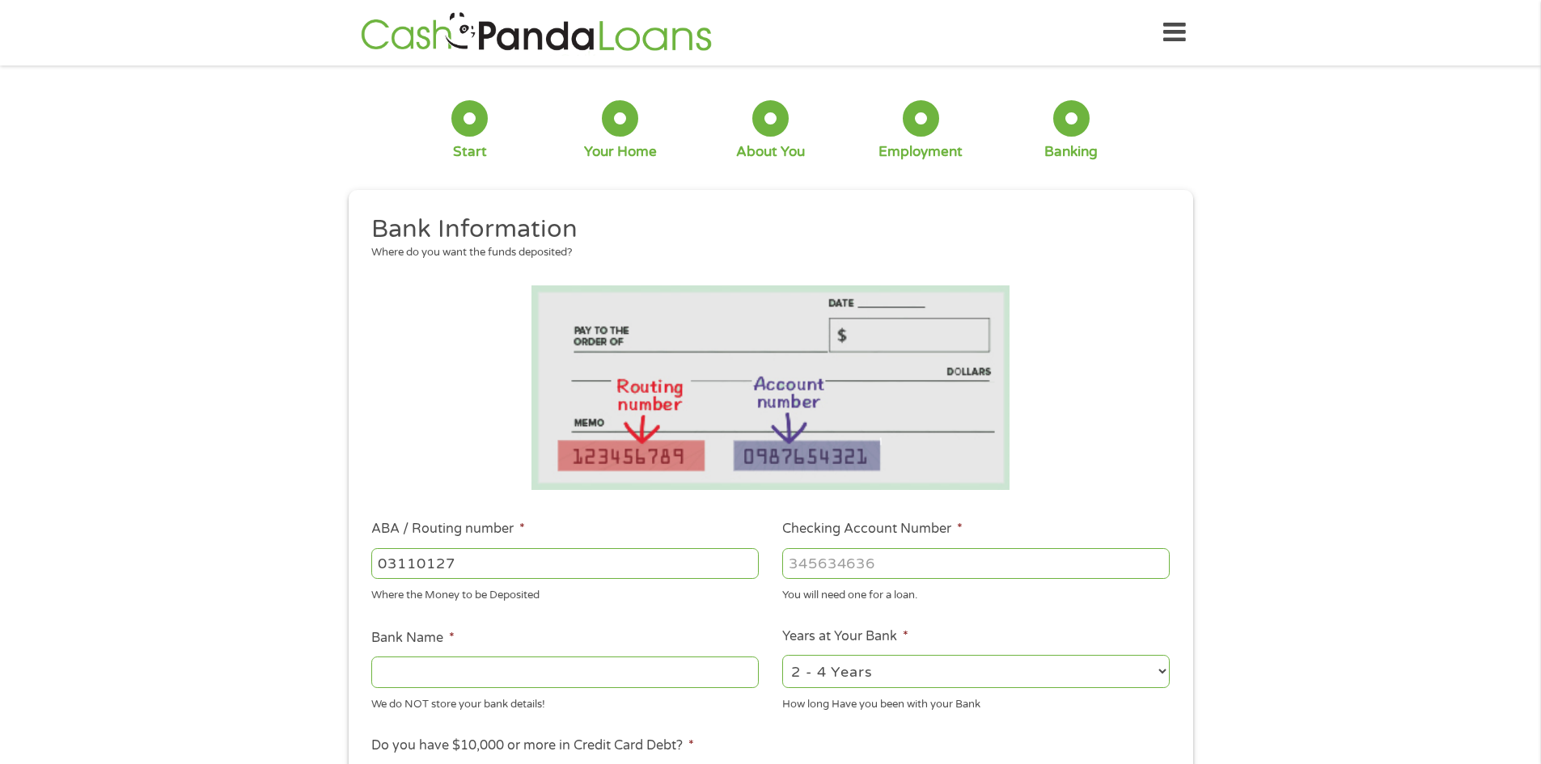
type input "031101279"
type input "THE BANCORP BANK"
type input "031101279"
click at [861, 564] on input "Checking Account Number *" at bounding box center [975, 563] width 387 height 31
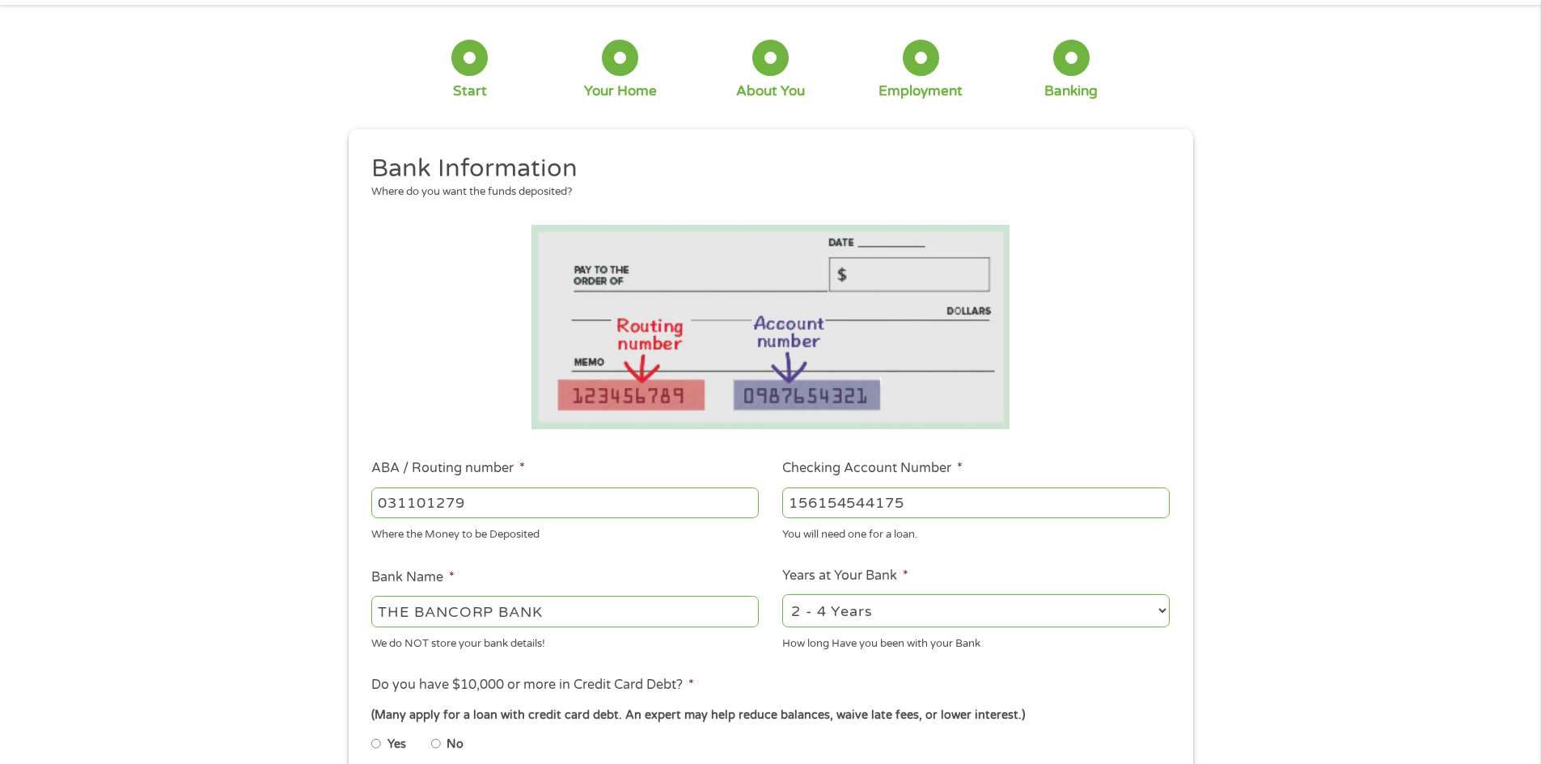
scroll to position [404, 0]
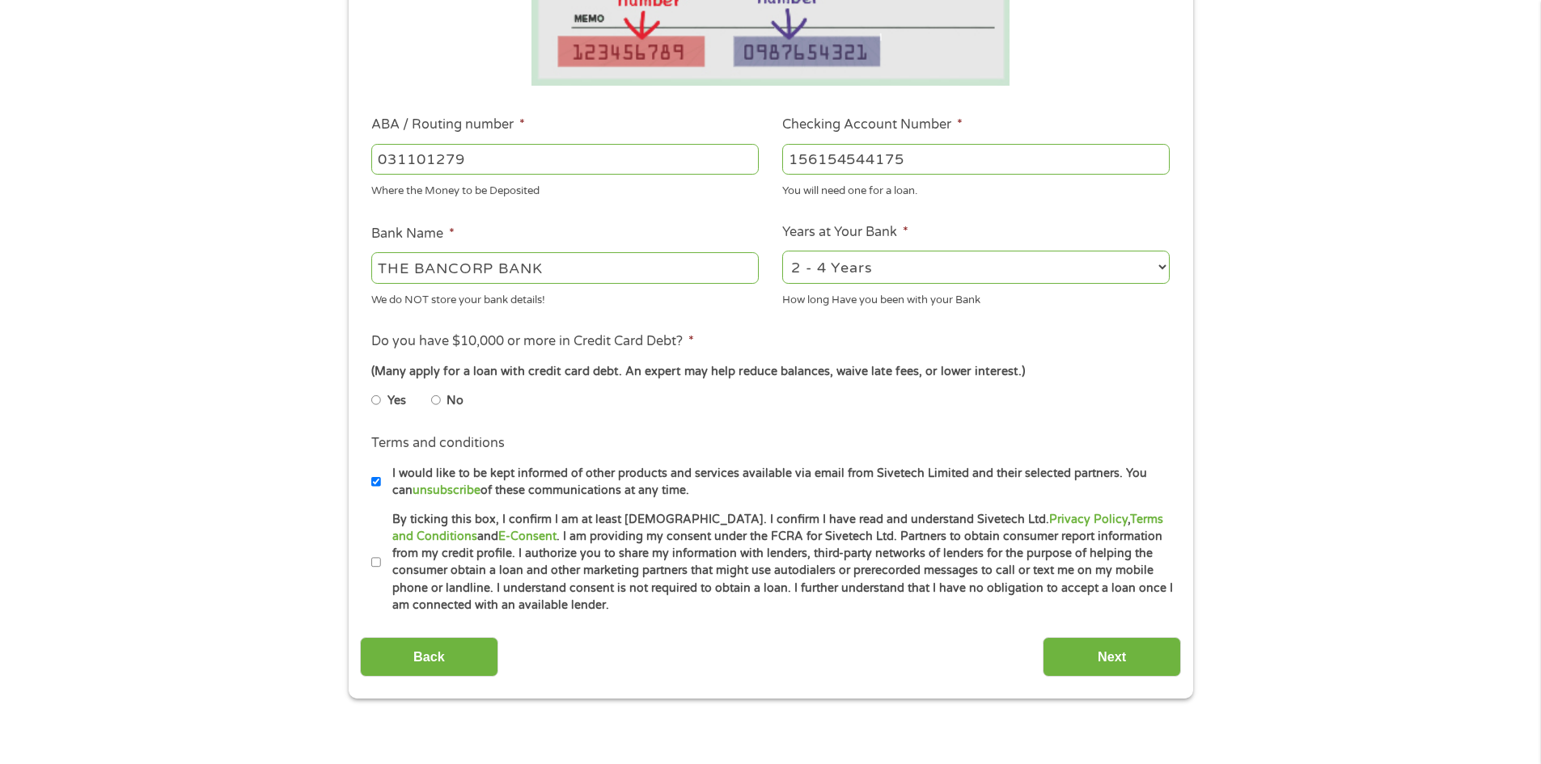
type input "156154544175"
click at [1029, 269] on select "2 - 4 Years 6 - 12 Months 1 - 2 Years Over 4 Years" at bounding box center [975, 267] width 387 height 33
select select "60months"
click at [782, 251] on select "2 - 4 Years 6 - 12 Months 1 - 2 Years Over 4 Years" at bounding box center [975, 267] width 387 height 33
click at [435, 397] on input "No" at bounding box center [436, 400] width 10 height 26
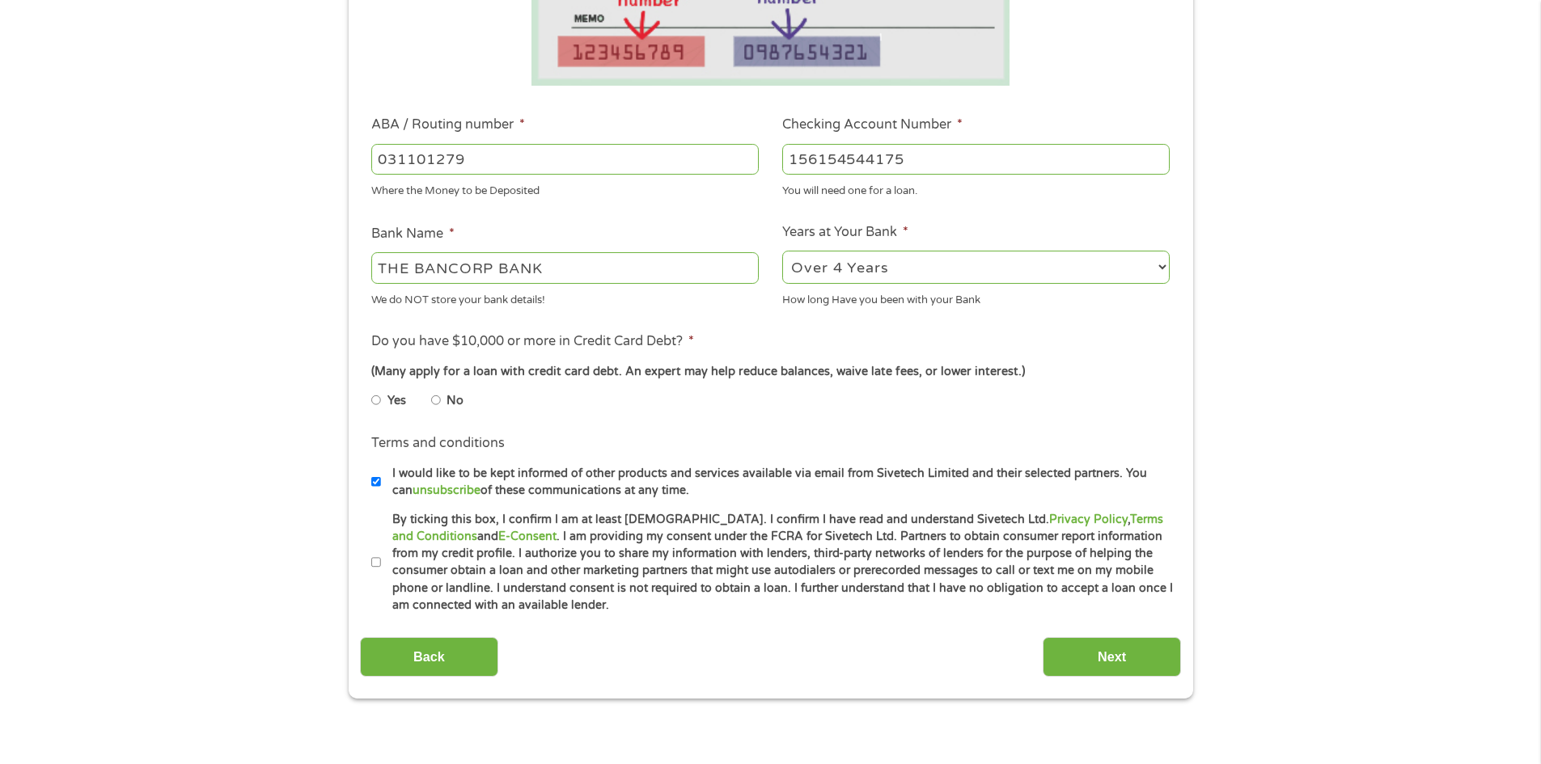
radio input "true"
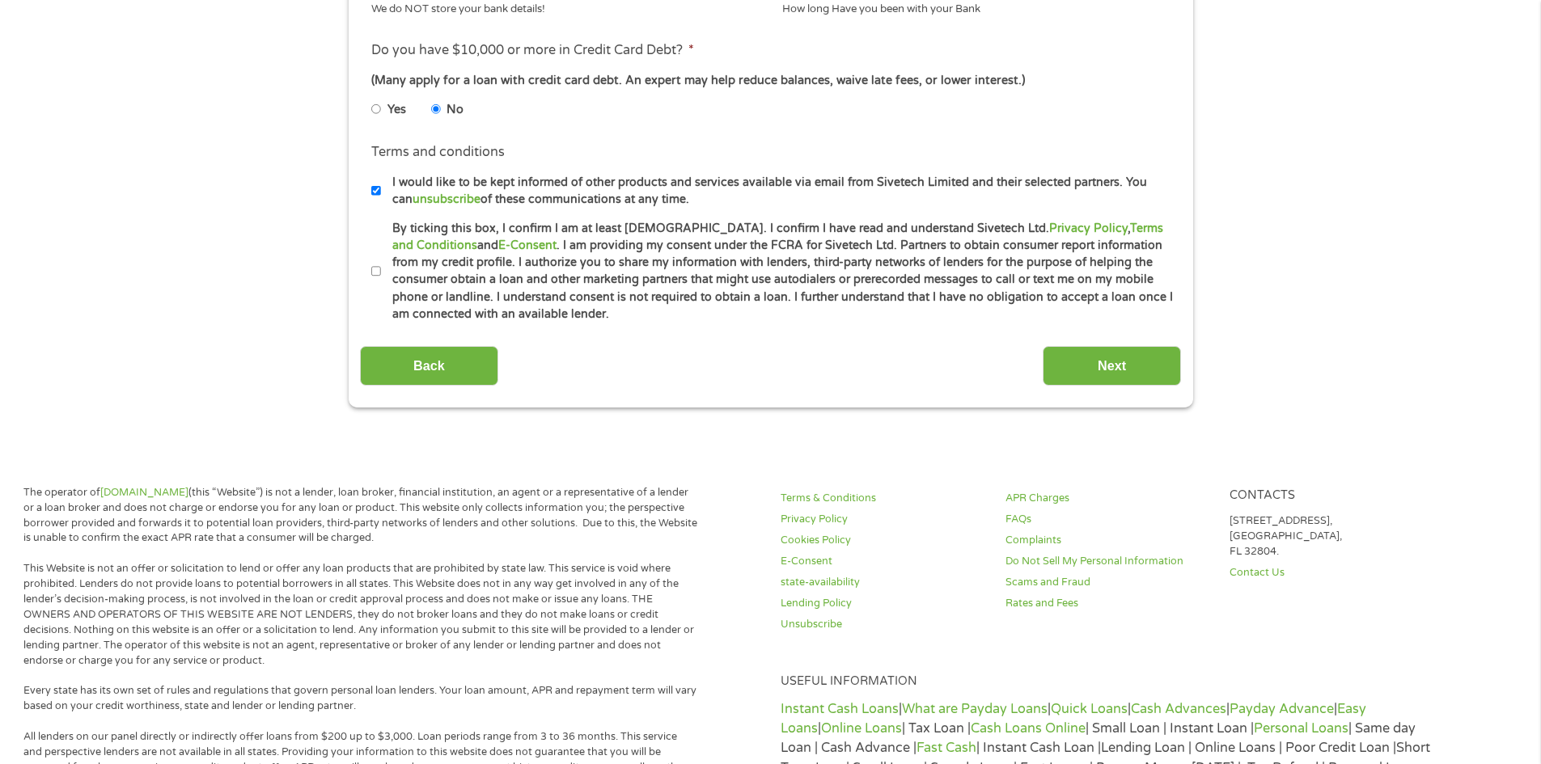
scroll to position [728, 0]
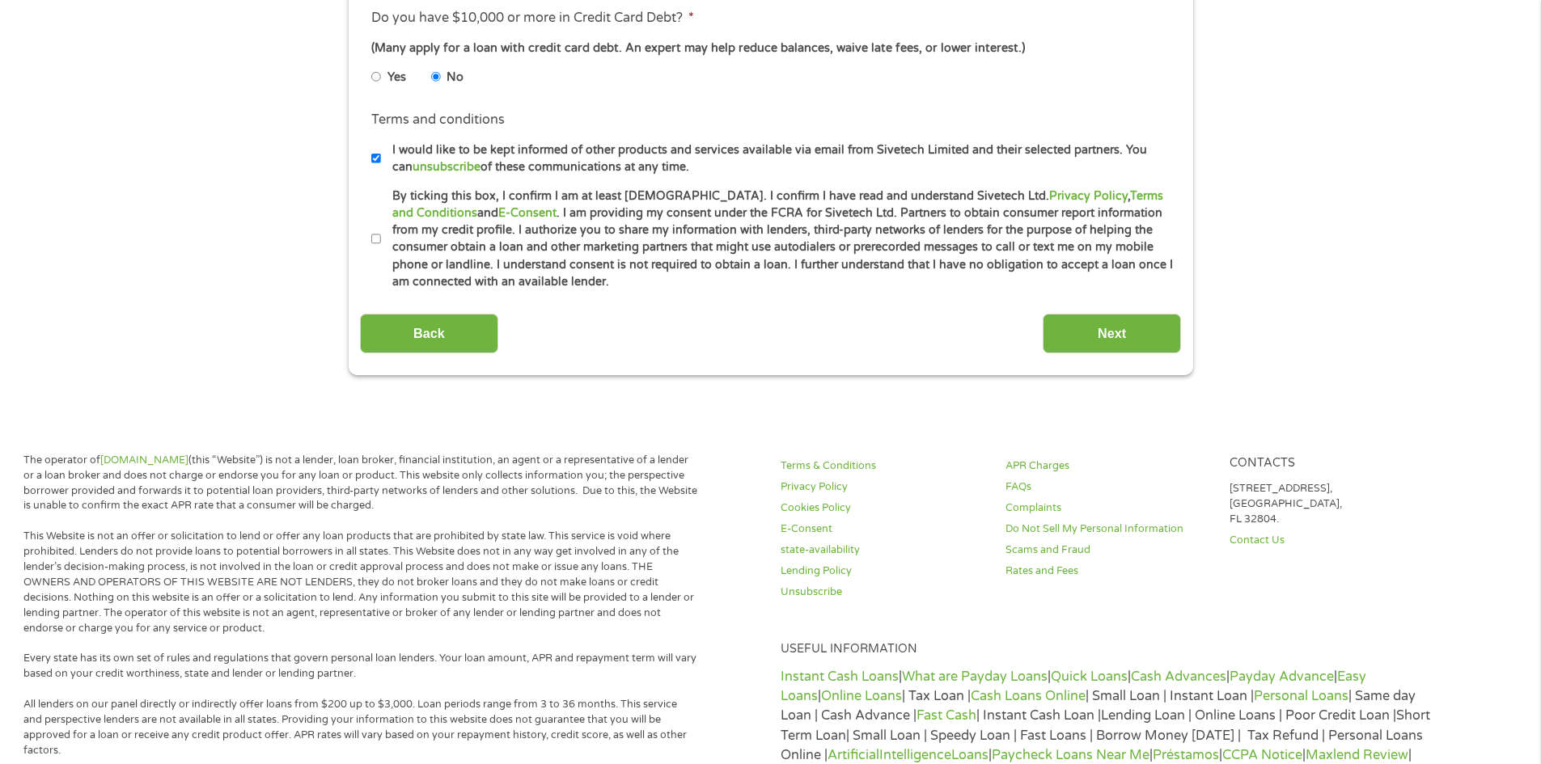
click at [376, 239] on input "By ticking this box, I confirm I am at least [DEMOGRAPHIC_DATA]. I confirm I ha…" at bounding box center [376, 239] width 10 height 26
checkbox input "true"
click at [1123, 328] on input "Next" at bounding box center [1111, 334] width 138 height 40
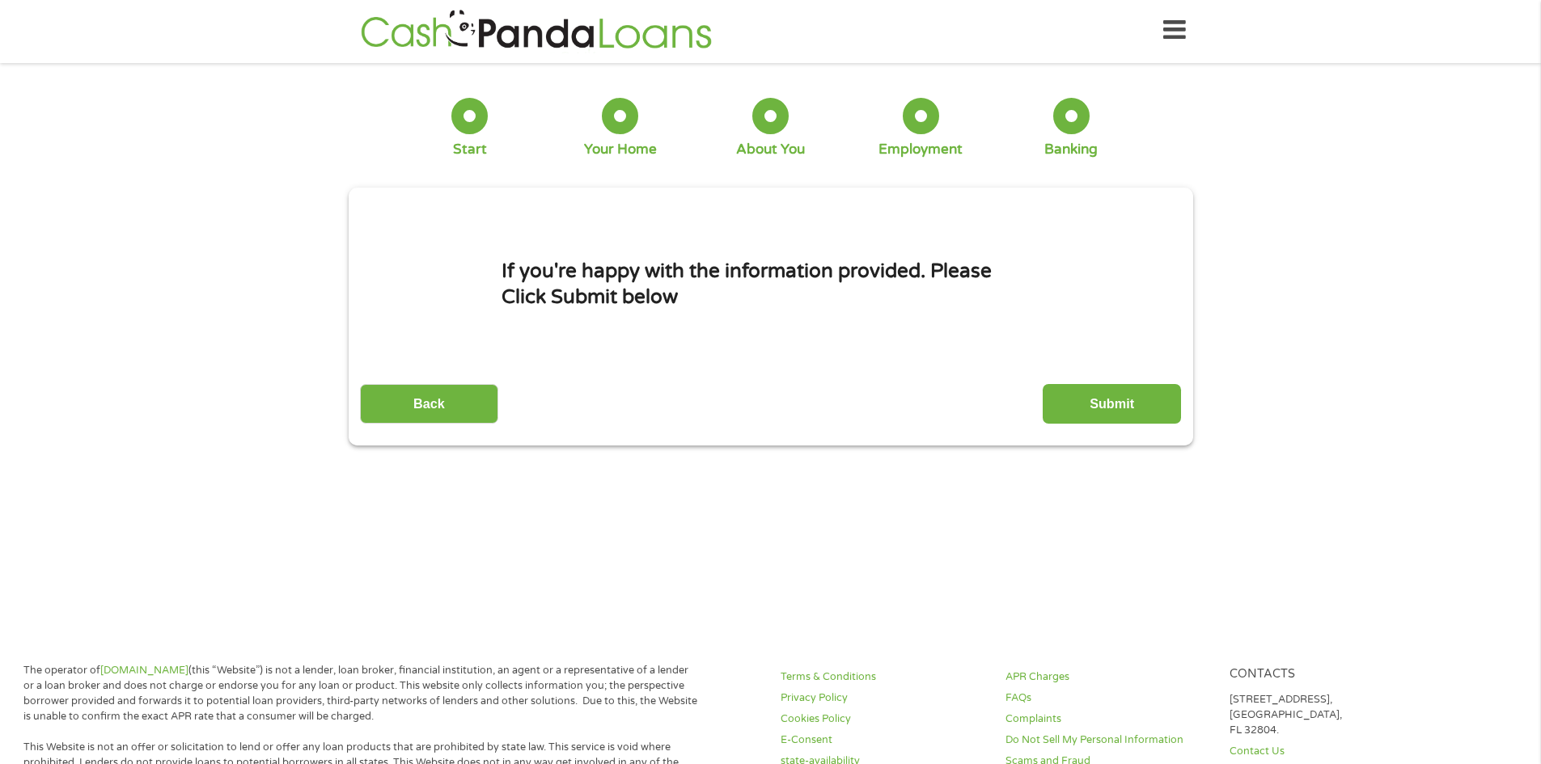
scroll to position [0, 0]
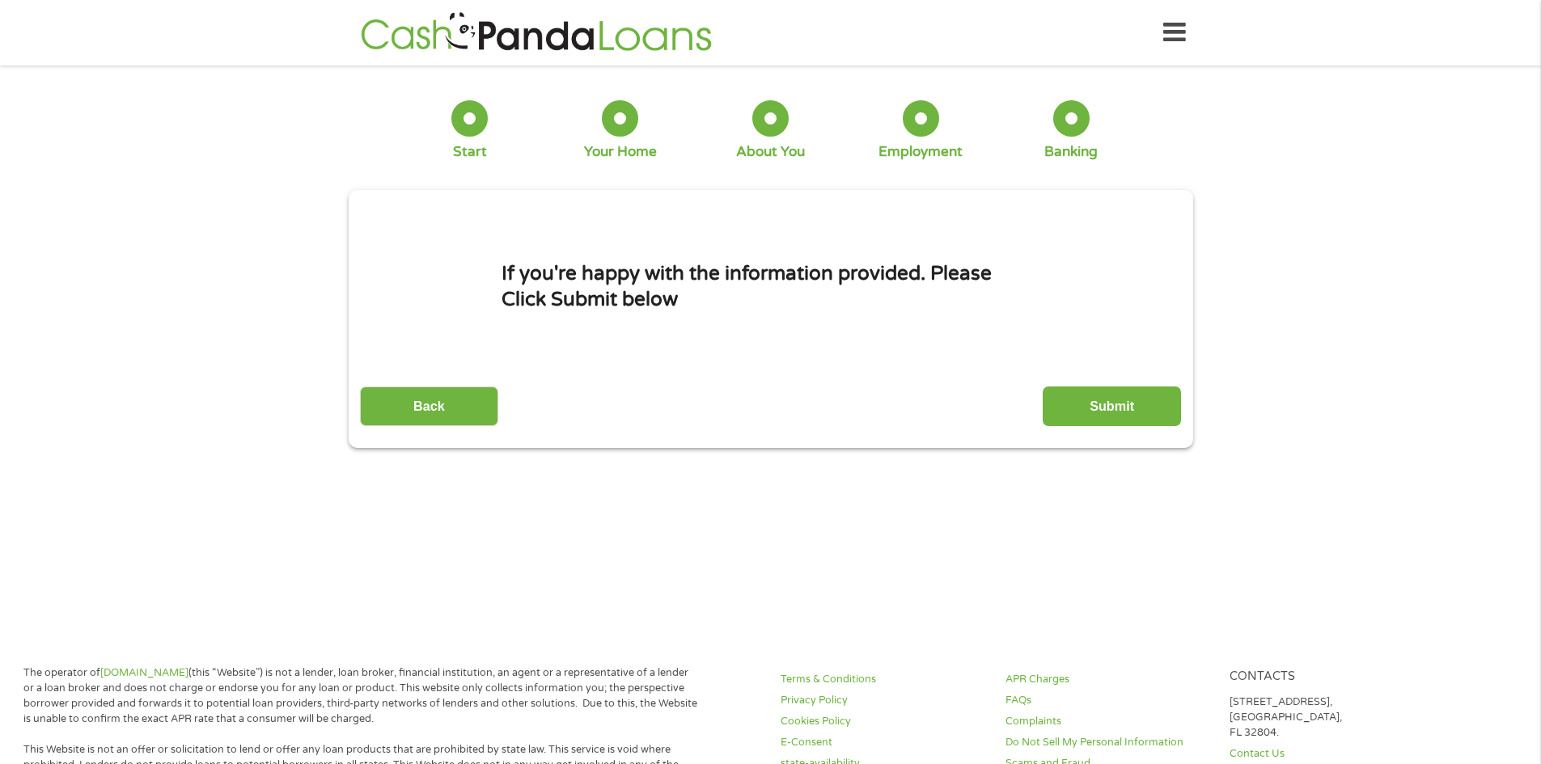
click at [1116, 412] on input "Submit" at bounding box center [1111, 407] width 138 height 40
